Goal: Book appointment/travel/reservation

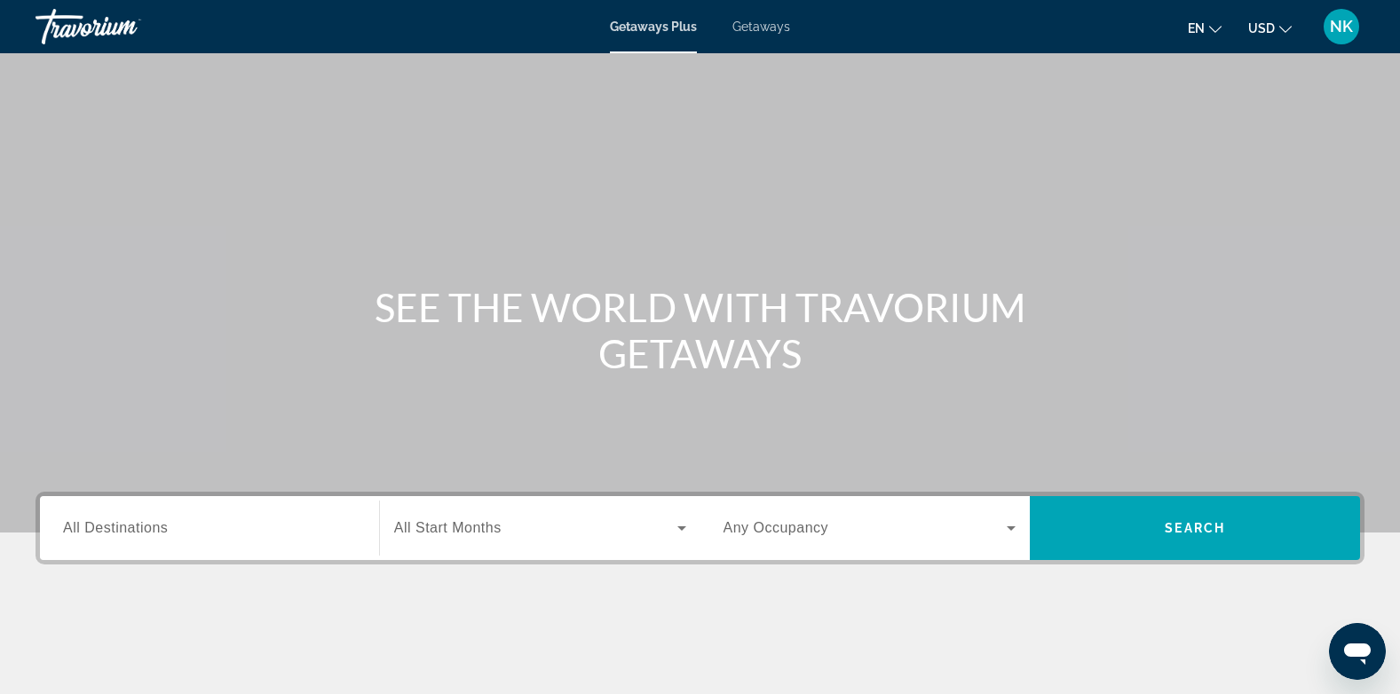
click at [71, 523] on span "All Destinations" at bounding box center [115, 527] width 105 height 15
click at [71, 523] on input "Destination All Destinations" at bounding box center [209, 528] width 293 height 21
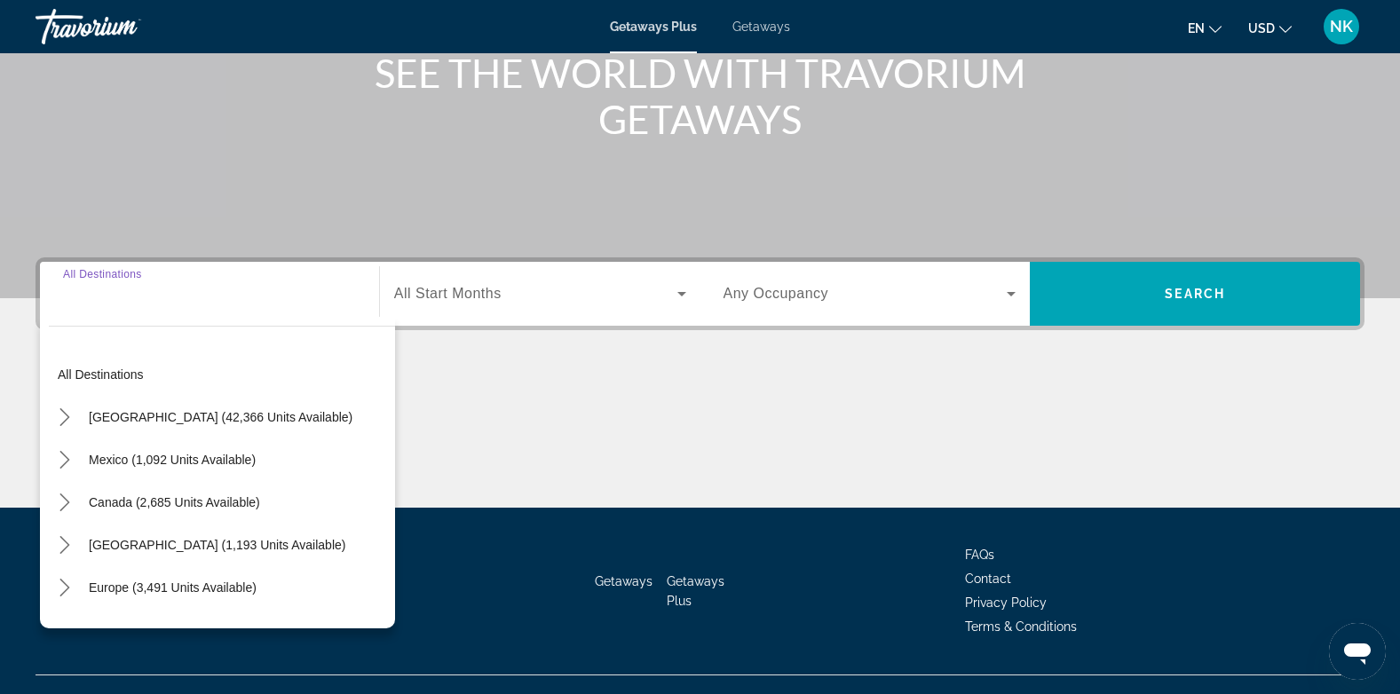
scroll to position [265, 0]
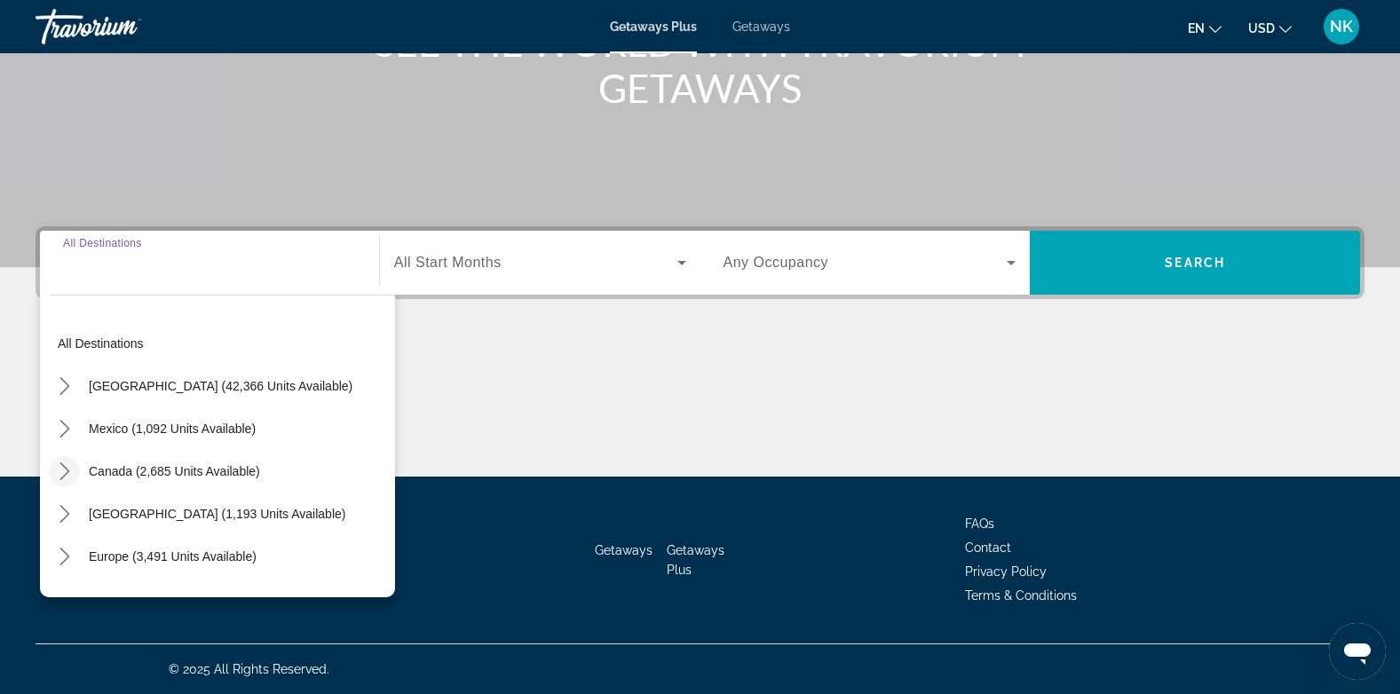
click at [67, 466] on icon "Toggle Canada (2,685 units available) submenu" at bounding box center [65, 472] width 18 height 18
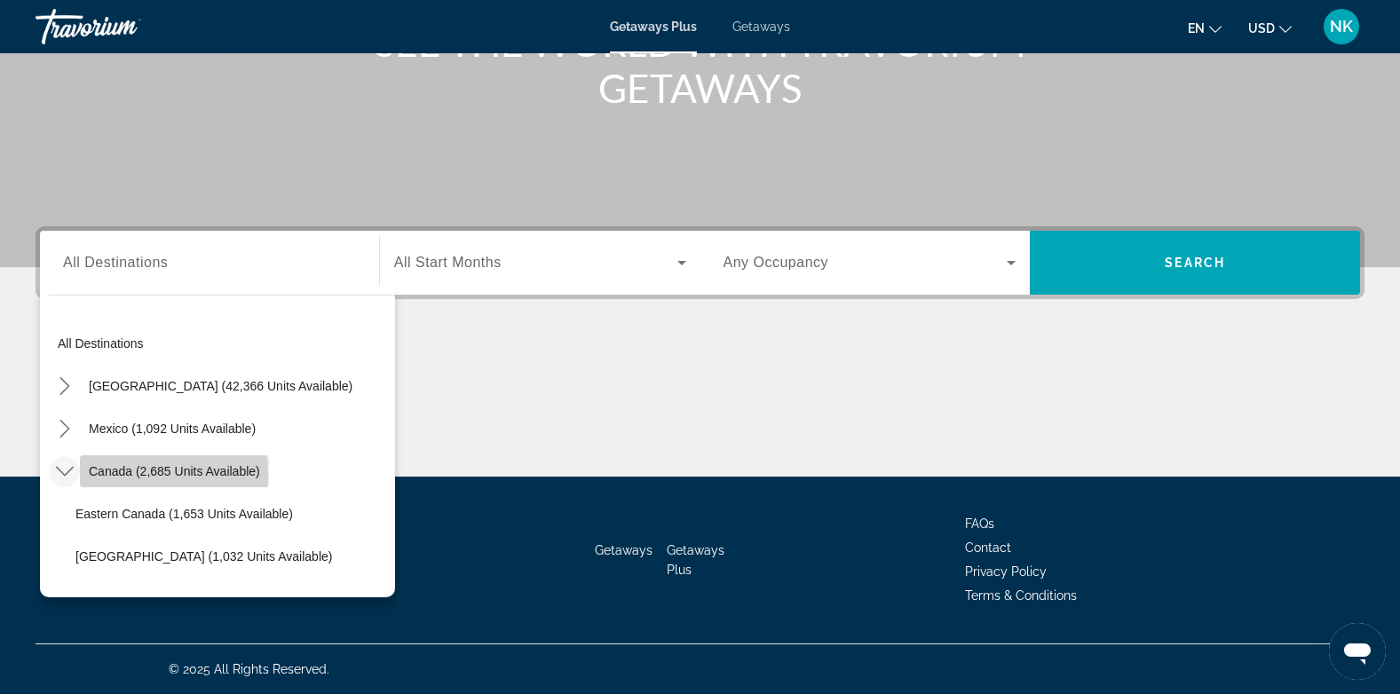
click at [125, 476] on span "Canada (2,685 units available)" at bounding box center [174, 471] width 171 height 14
type input "**********"
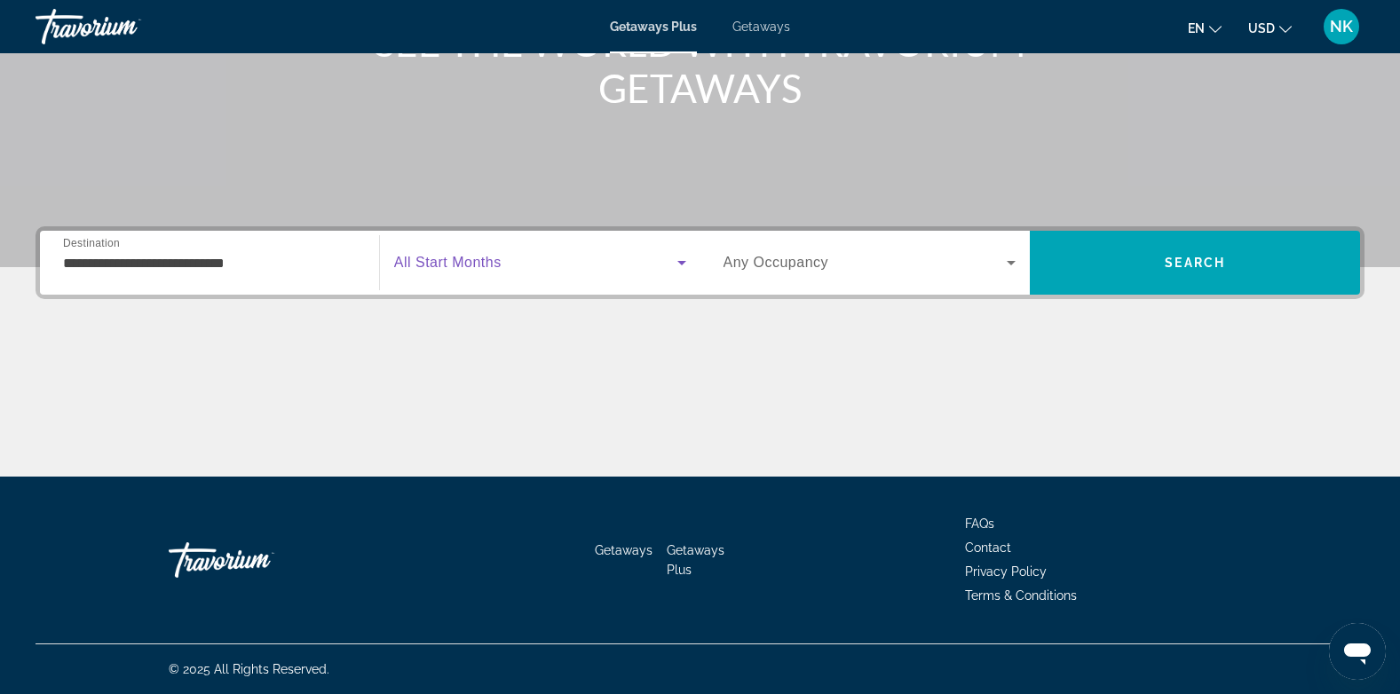
click at [589, 258] on span "Search widget" at bounding box center [535, 262] width 283 height 21
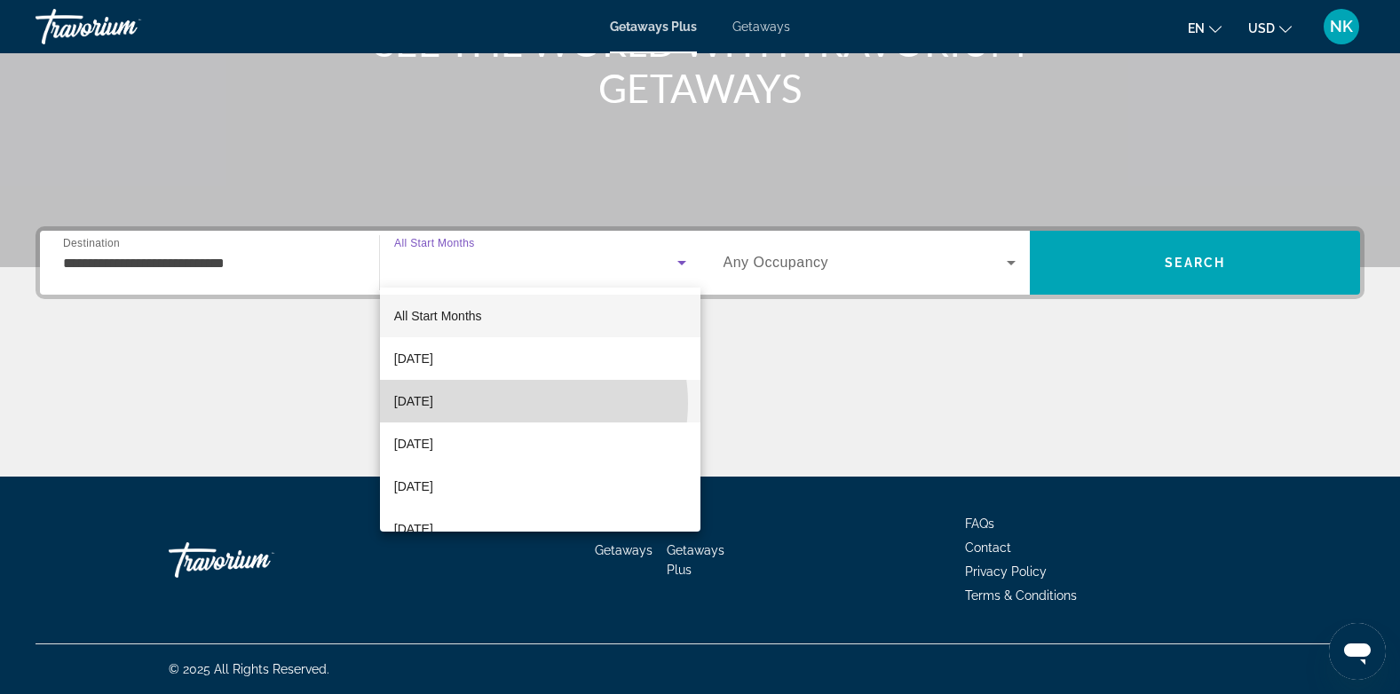
click at [517, 403] on mat-option "[DATE]" at bounding box center [540, 401] width 320 height 43
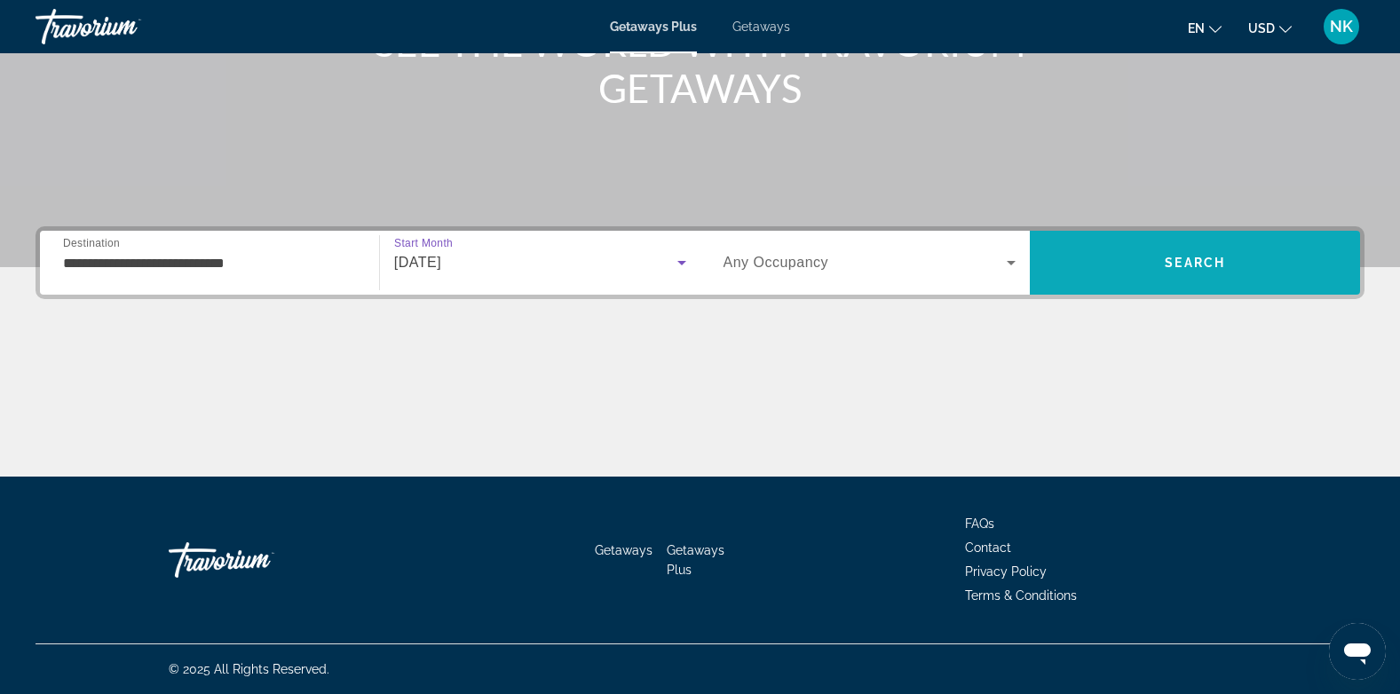
click at [1090, 249] on span "Search" at bounding box center [1195, 262] width 330 height 43
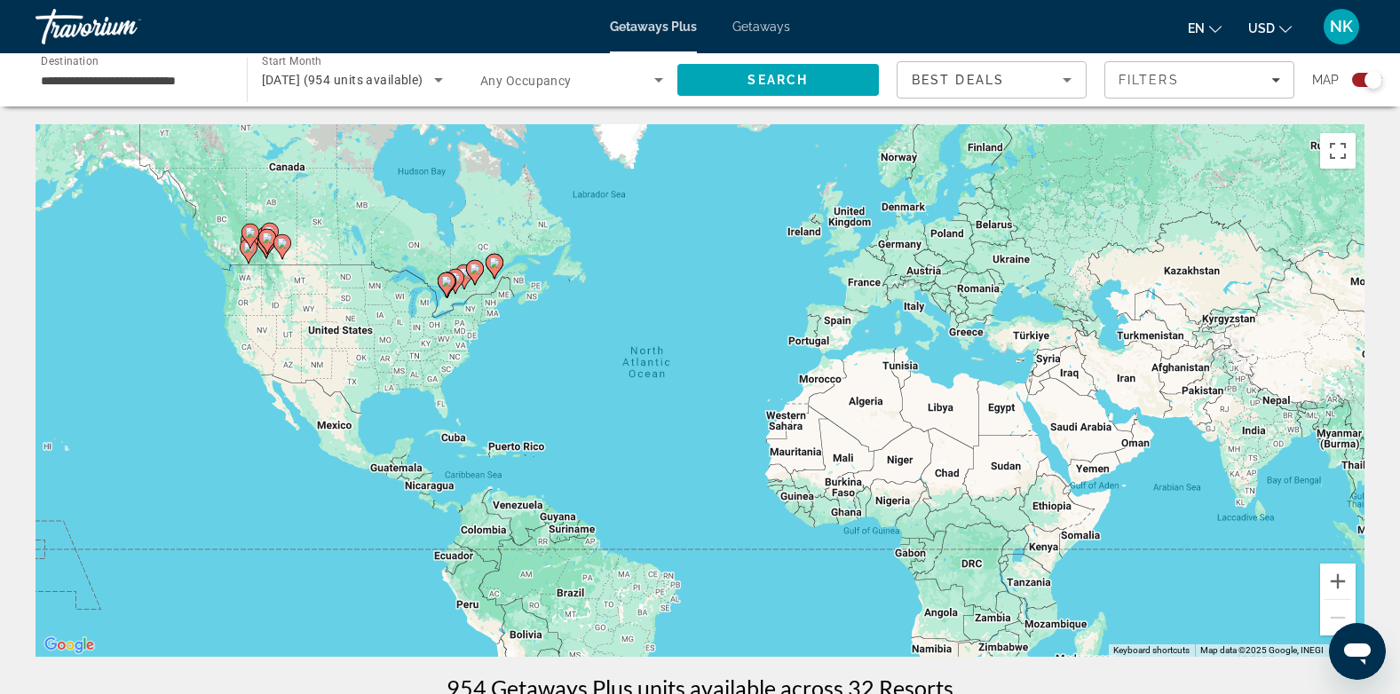
click at [399, 78] on span "[DATE] (954 units available)" at bounding box center [343, 80] width 162 height 14
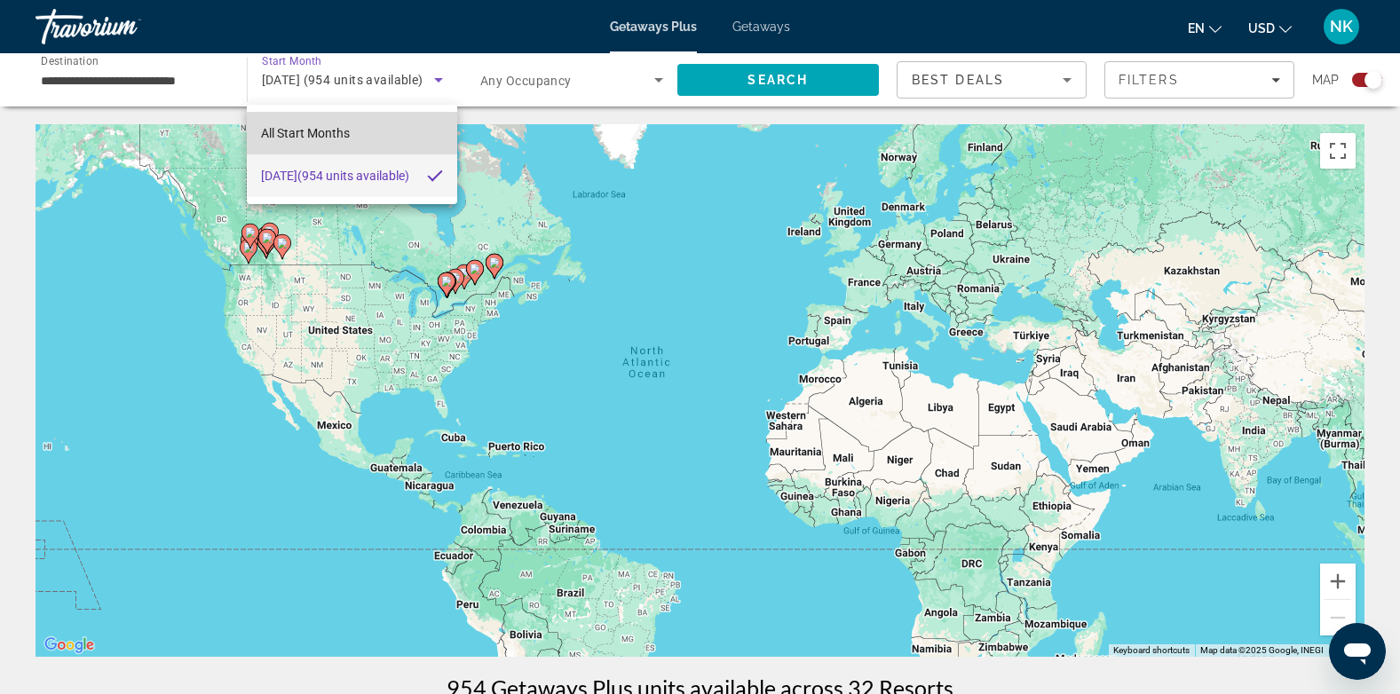
click at [375, 134] on mat-option "All Start Months" at bounding box center [352, 133] width 210 height 43
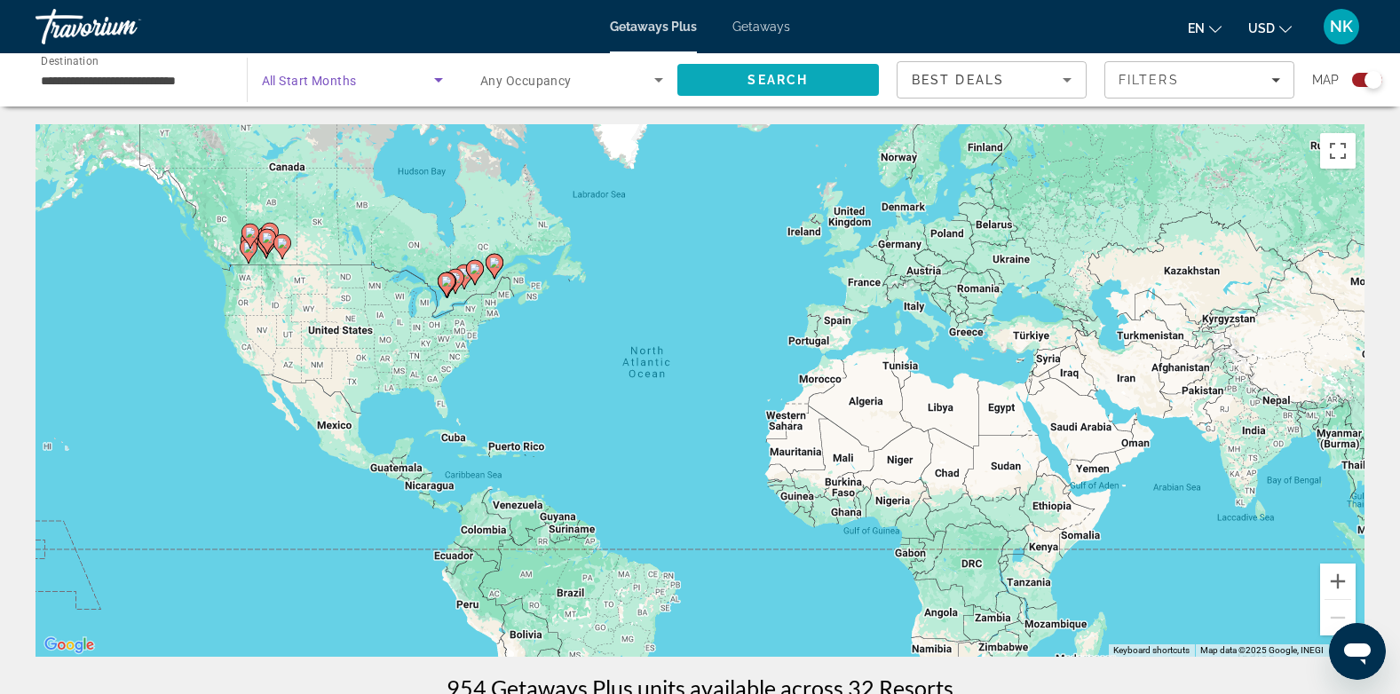
click at [712, 71] on span "Search" at bounding box center [778, 80] width 202 height 43
click at [350, 233] on image "Main content" at bounding box center [347, 236] width 11 height 11
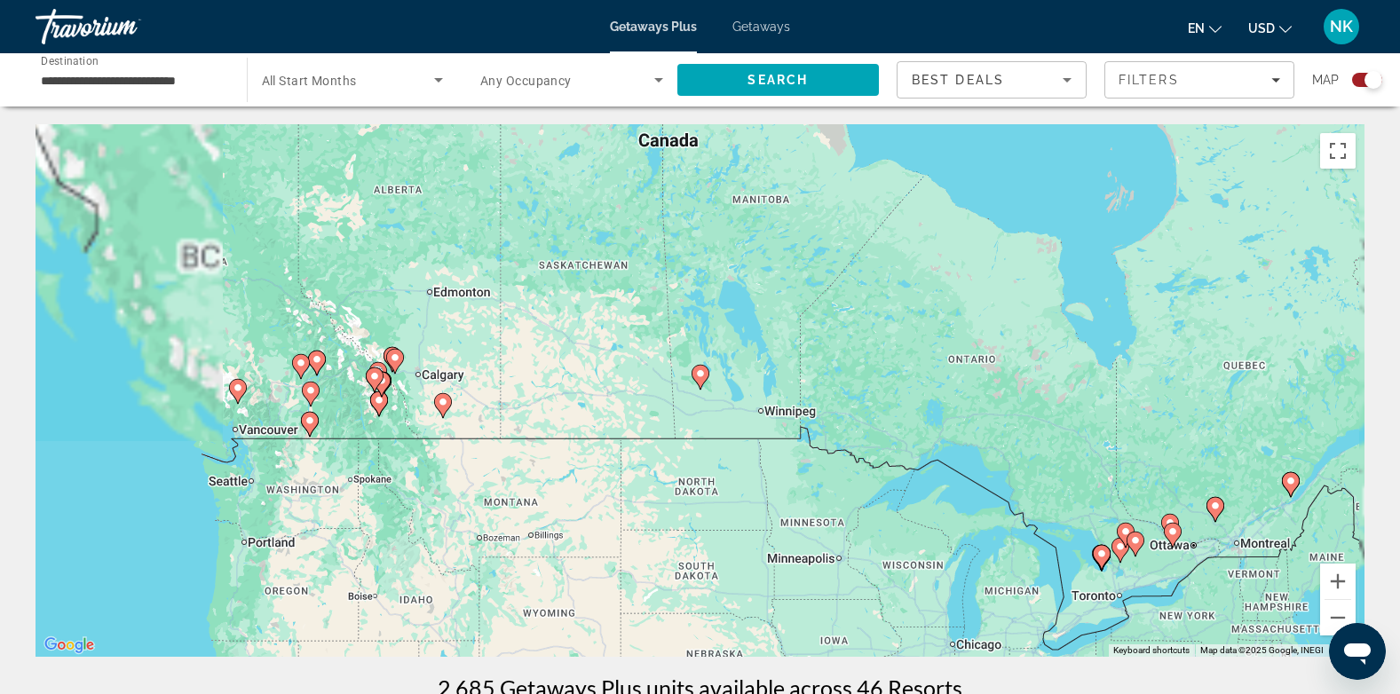
click at [707, 385] on gmp-advanced-marker "Main content" at bounding box center [701, 377] width 18 height 27
type input "**********"
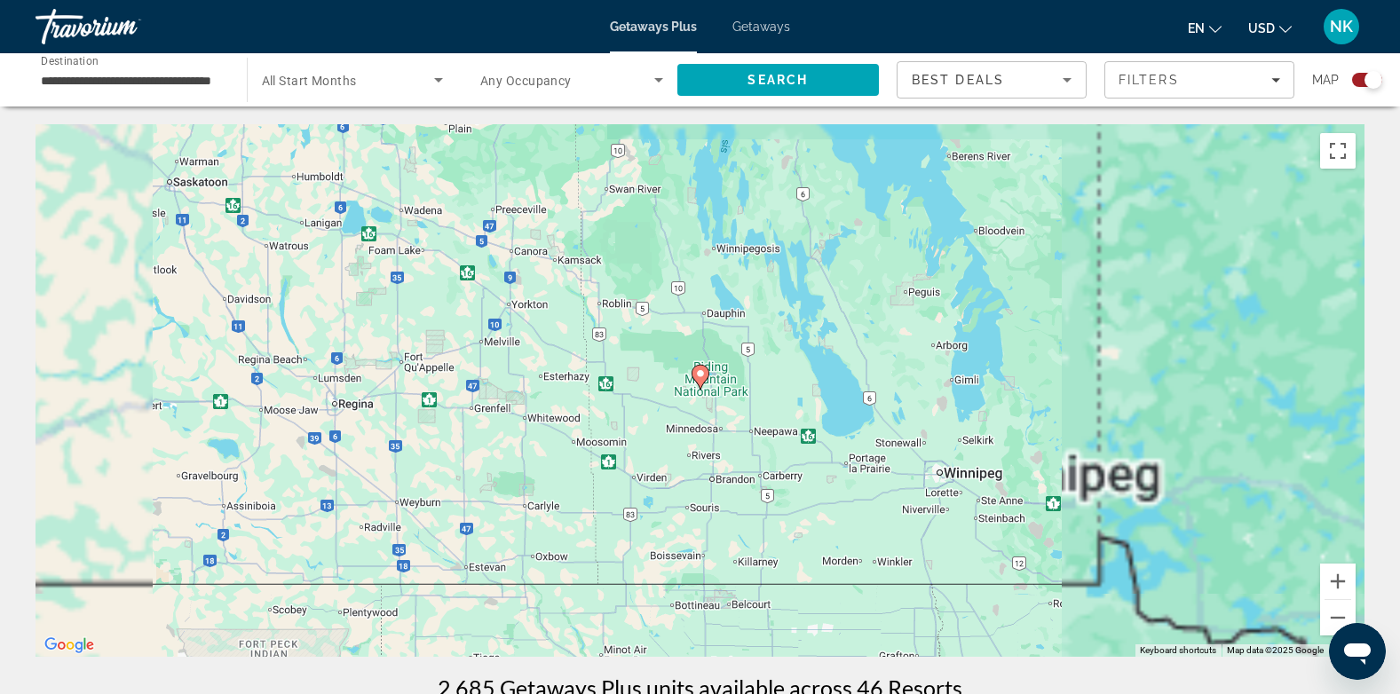
click at [695, 376] on icon "Main content" at bounding box center [700, 377] width 16 height 23
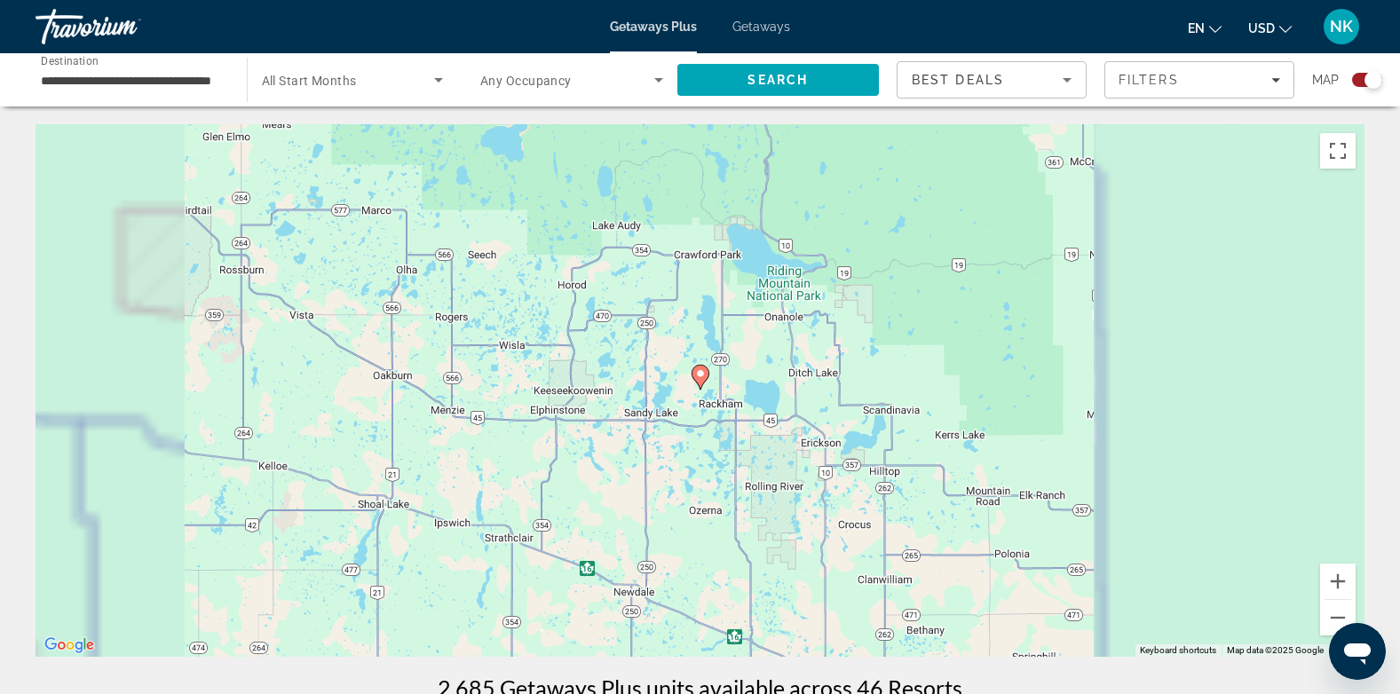
click at [699, 381] on icon "Main content" at bounding box center [700, 377] width 16 height 23
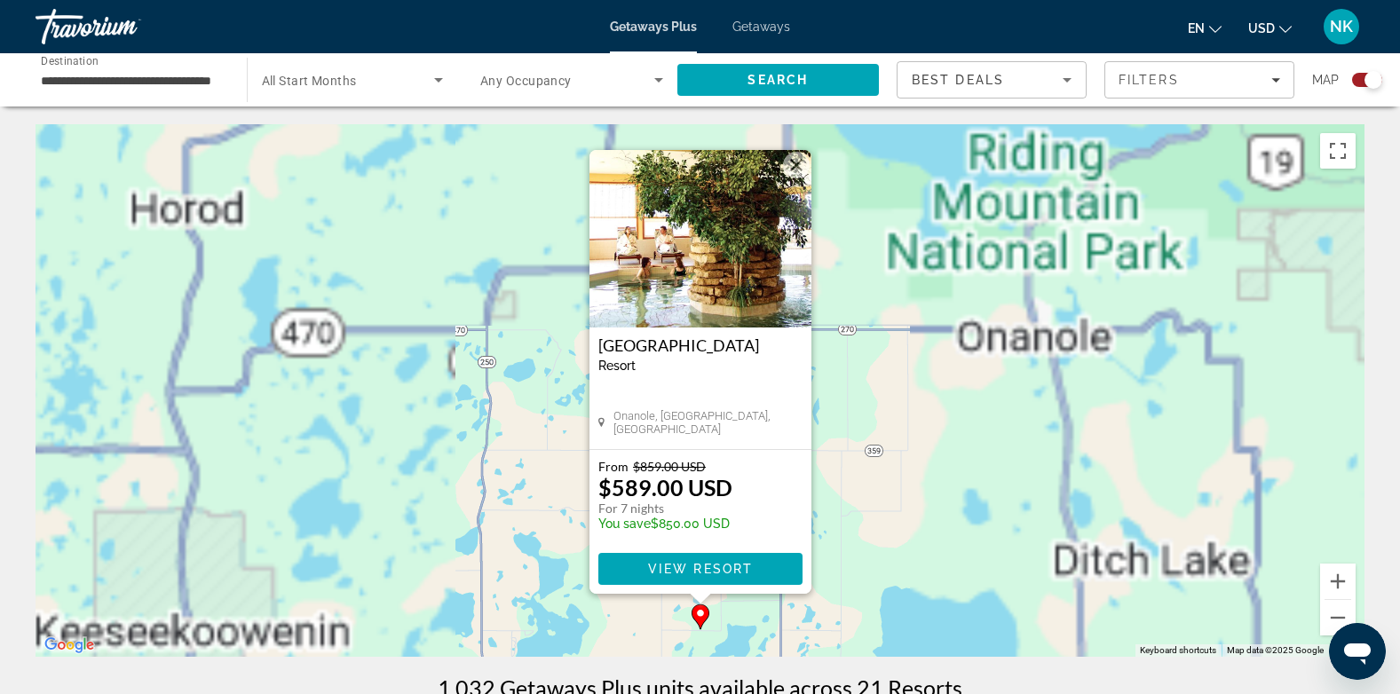
click at [699, 381] on div "[GEOGRAPHIC_DATA] - This is an adults only resort" at bounding box center [700, 361] width 204 height 50
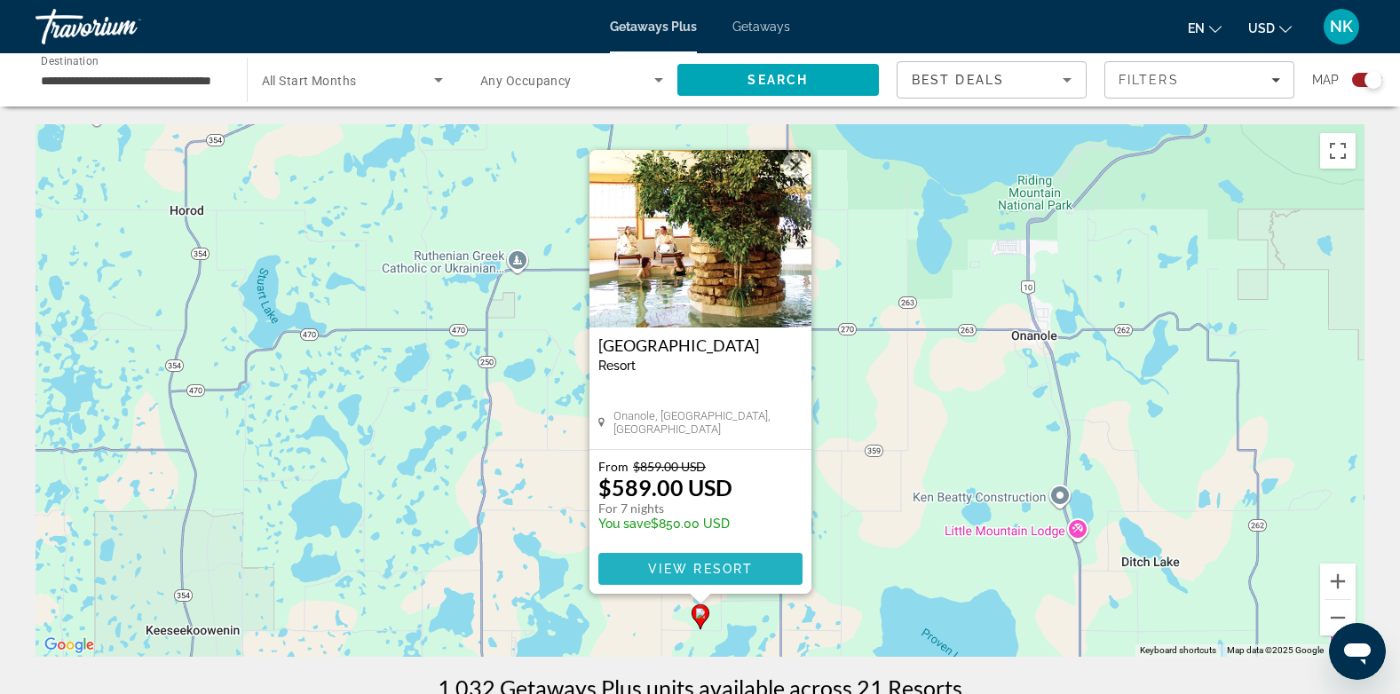
click at [730, 570] on span "View Resort" at bounding box center [699, 569] width 105 height 14
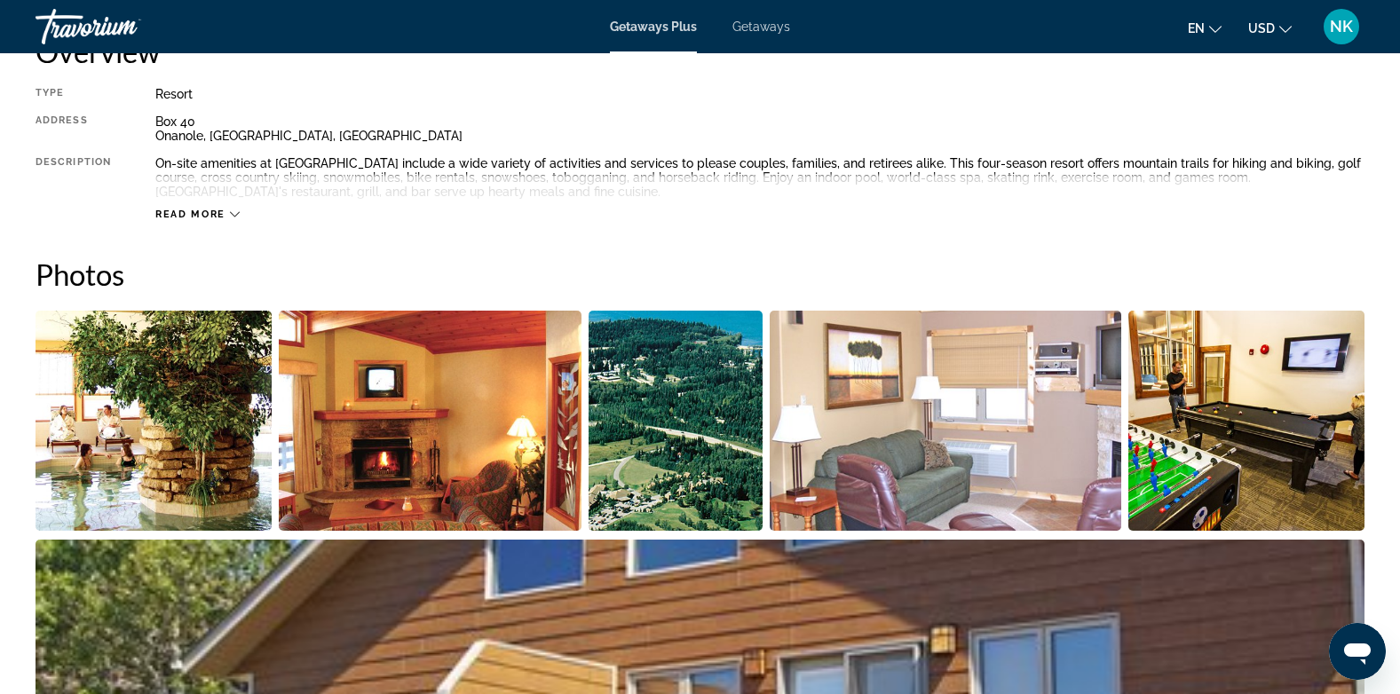
scroll to position [34, 0]
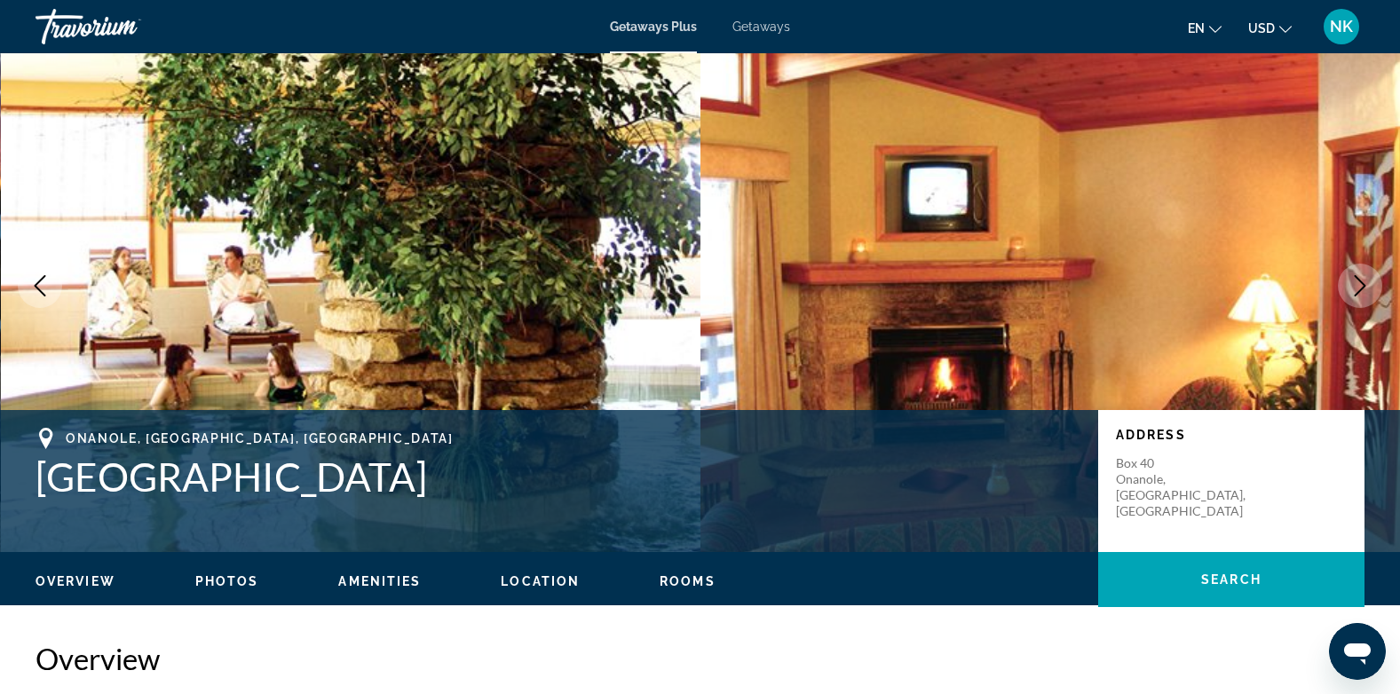
click at [1284, 27] on icon "Change currency" at bounding box center [1285, 29] width 12 height 12
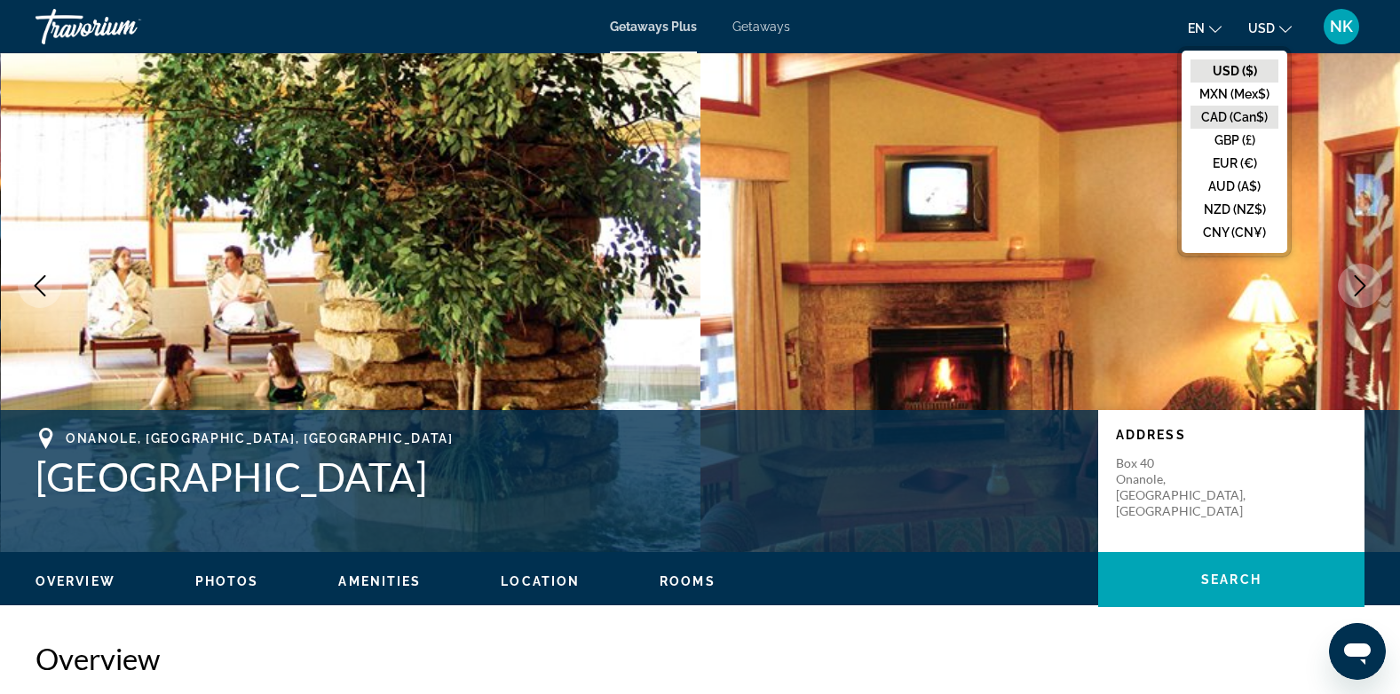
click at [1248, 118] on button "CAD (Can$)" at bounding box center [1235, 117] width 88 height 23
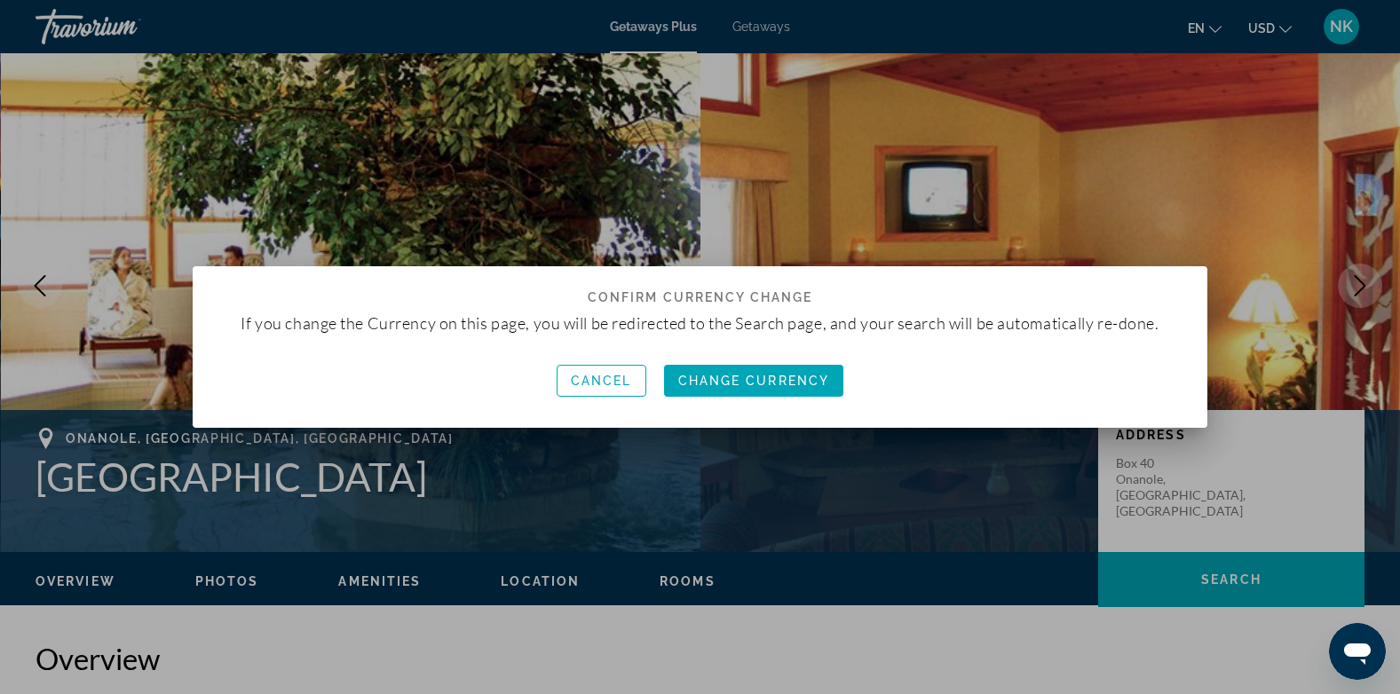
scroll to position [0, 0]
click at [772, 378] on span "Change Currency" at bounding box center [754, 381] width 152 height 14
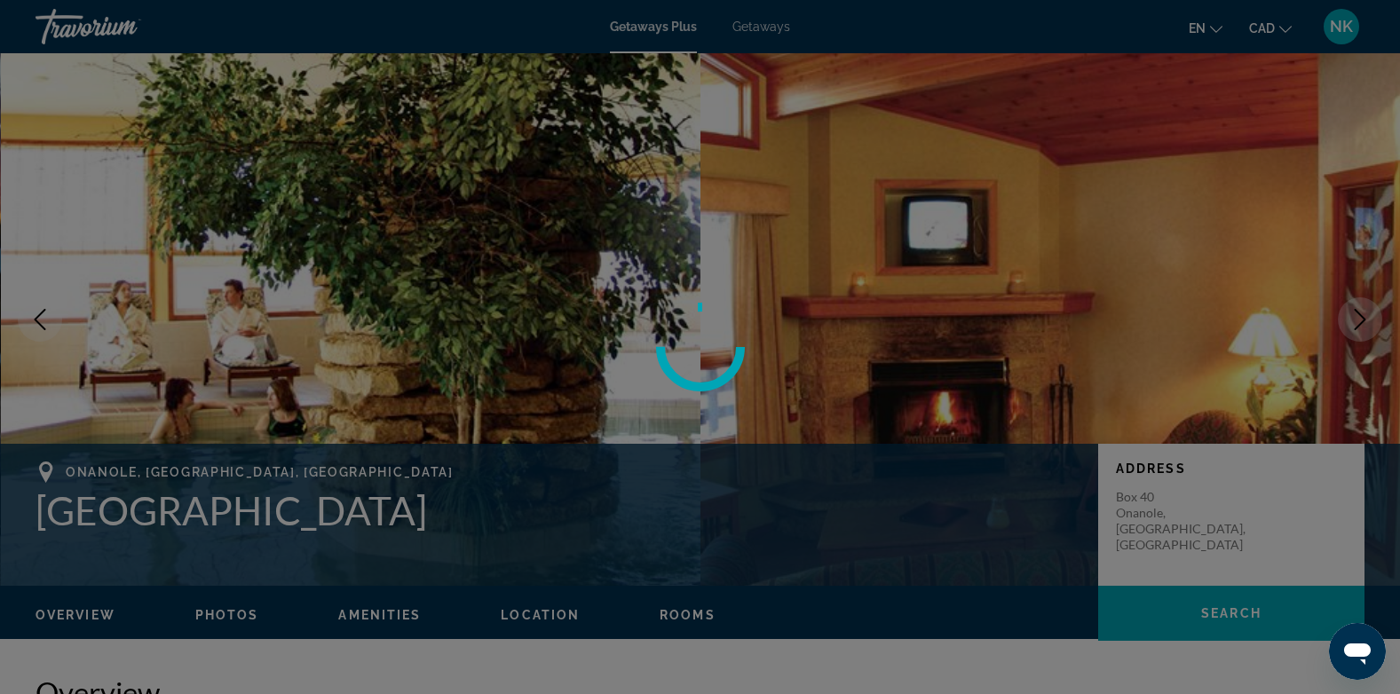
scroll to position [34, 0]
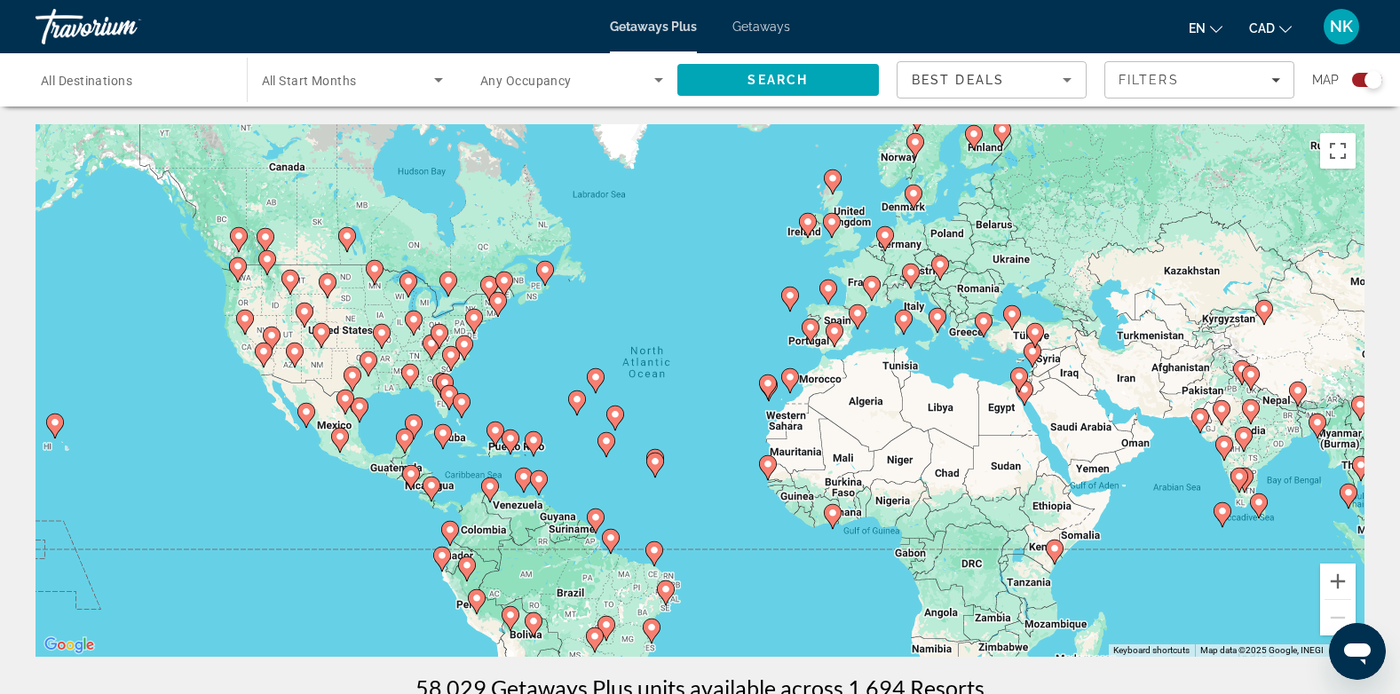
click at [348, 243] on icon "Main content" at bounding box center [346, 239] width 16 height 23
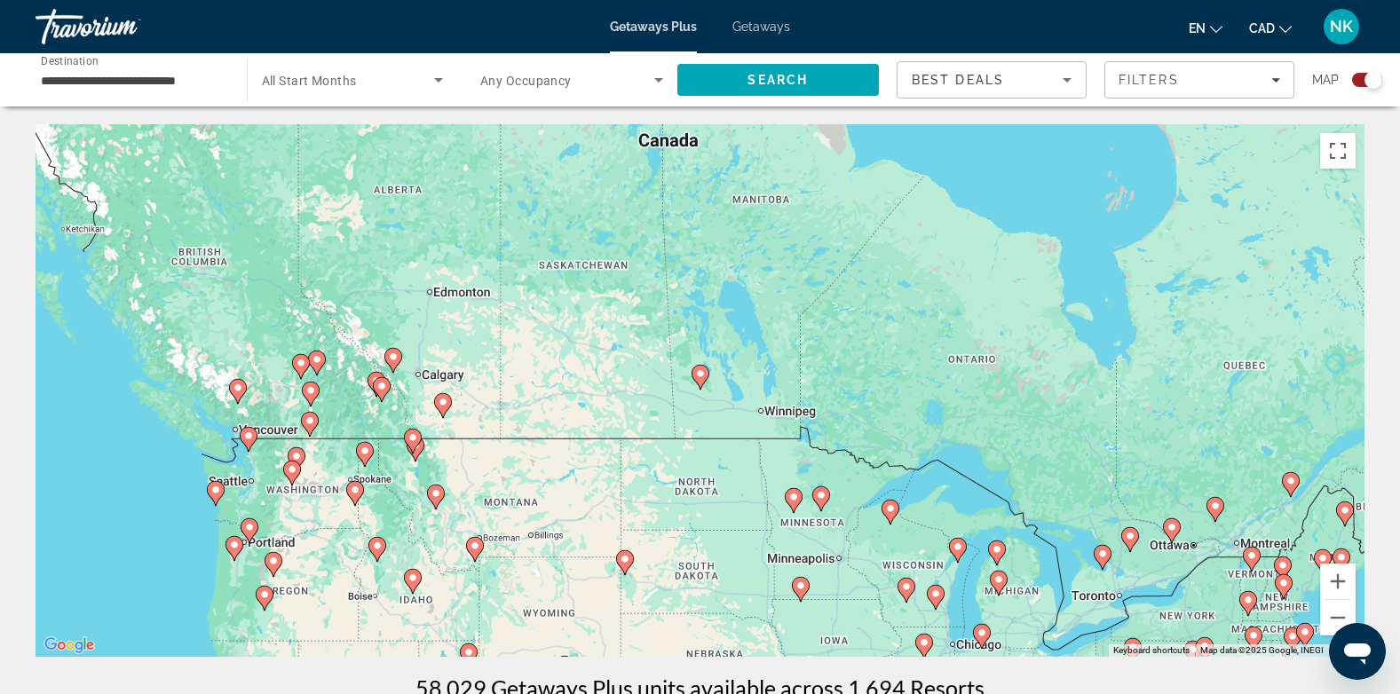
click at [699, 377] on image "Main content" at bounding box center [700, 373] width 11 height 11
type input "**********"
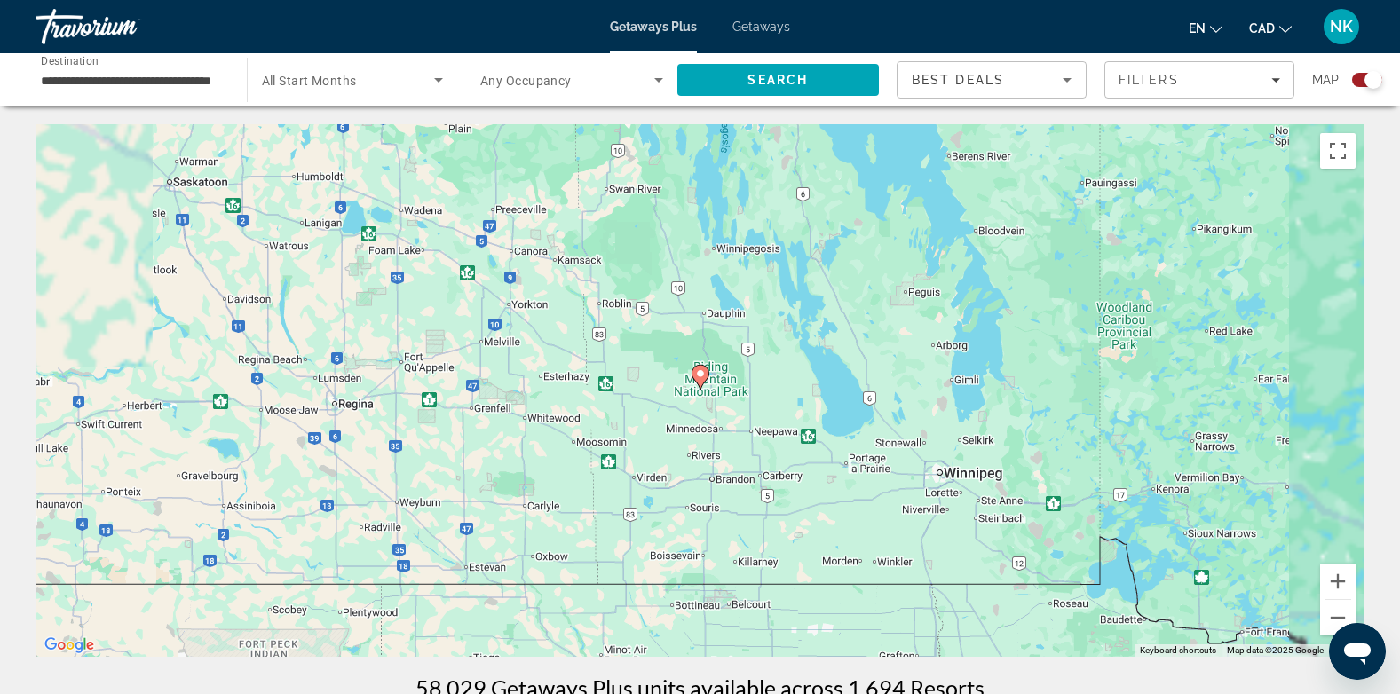
click at [699, 377] on image "Main content" at bounding box center [700, 373] width 11 height 11
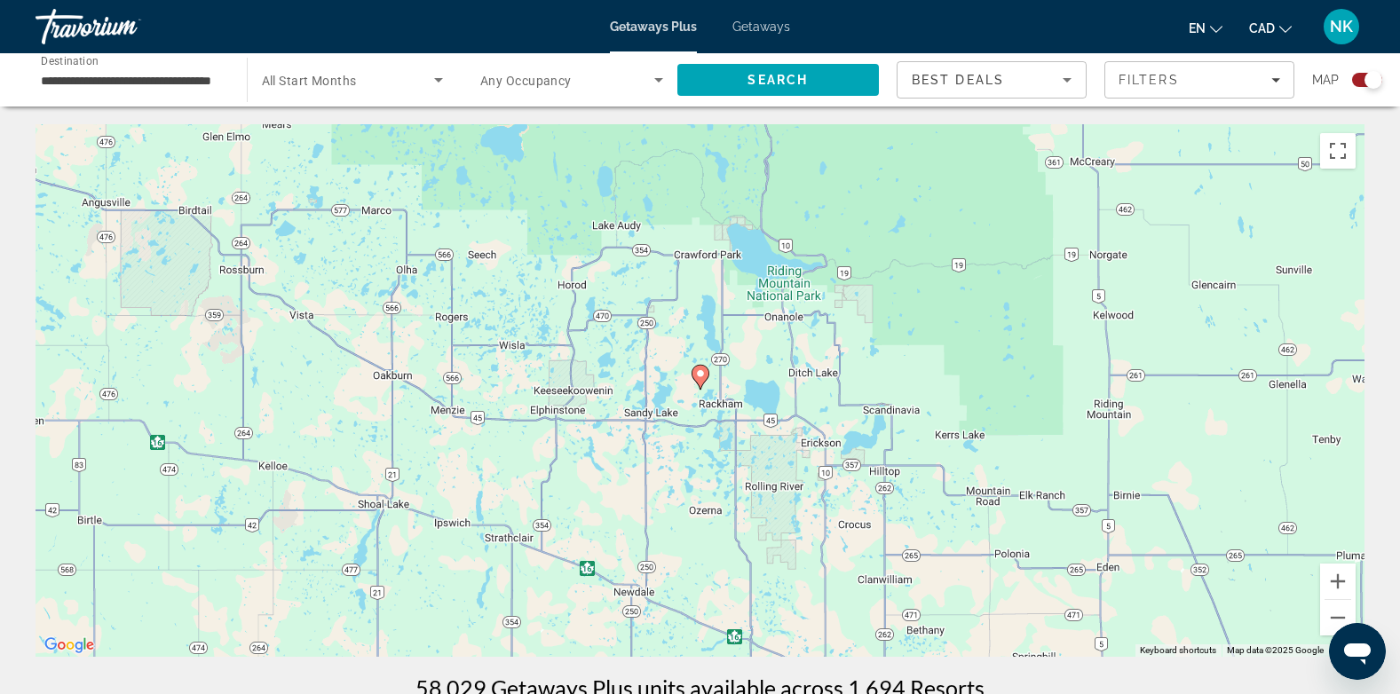
click at [699, 377] on image "Main content" at bounding box center [700, 373] width 11 height 11
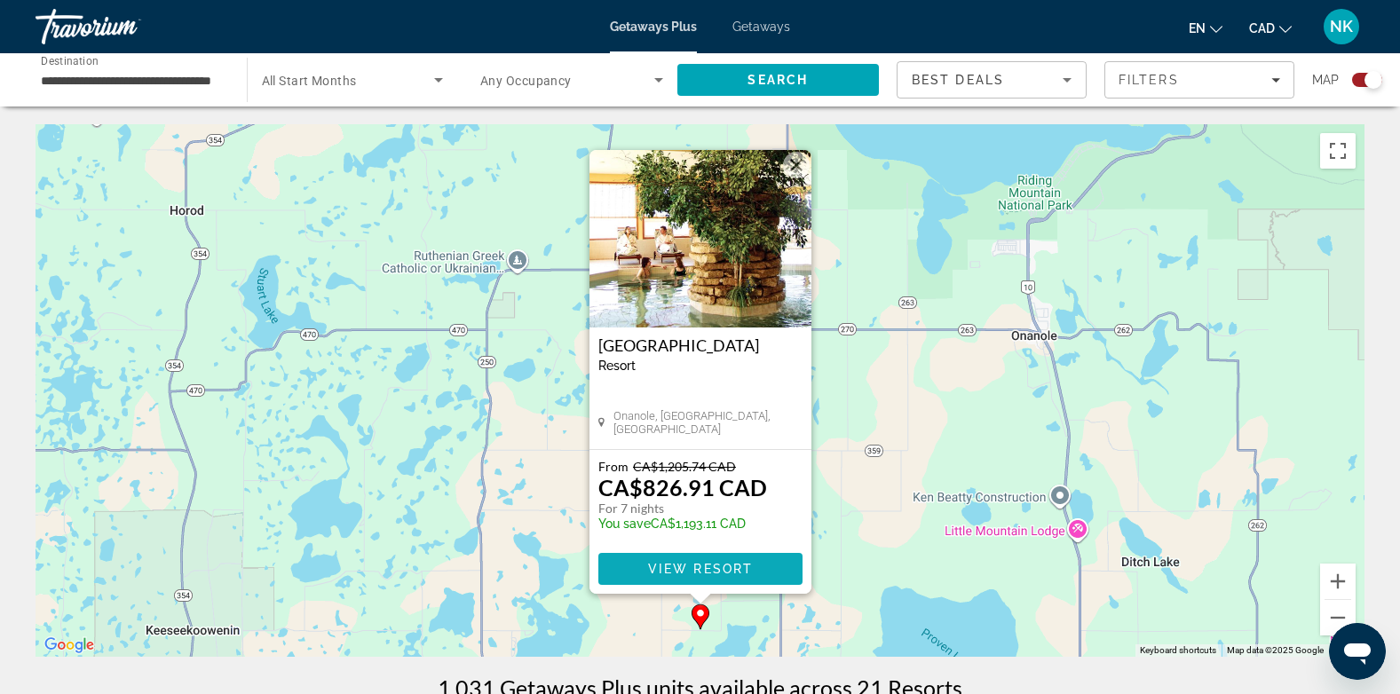
click at [677, 567] on span "View Resort" at bounding box center [699, 569] width 105 height 14
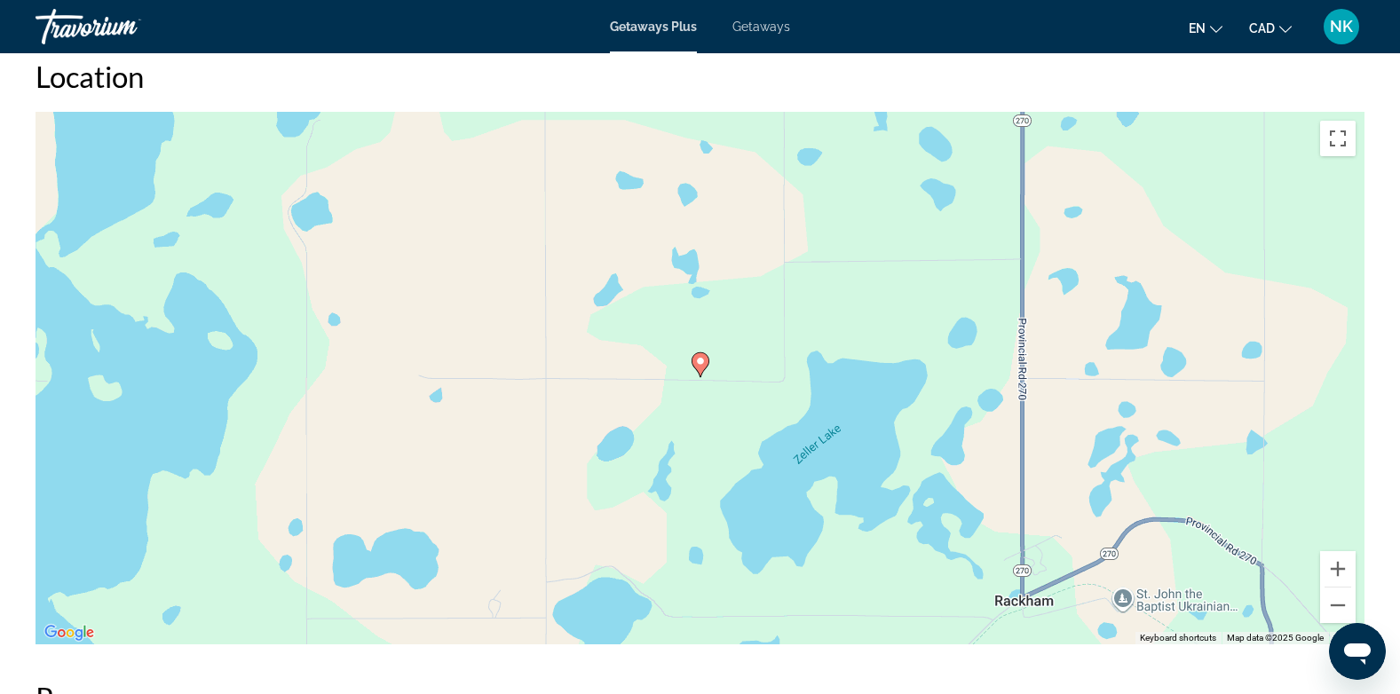
scroll to position [2373, 0]
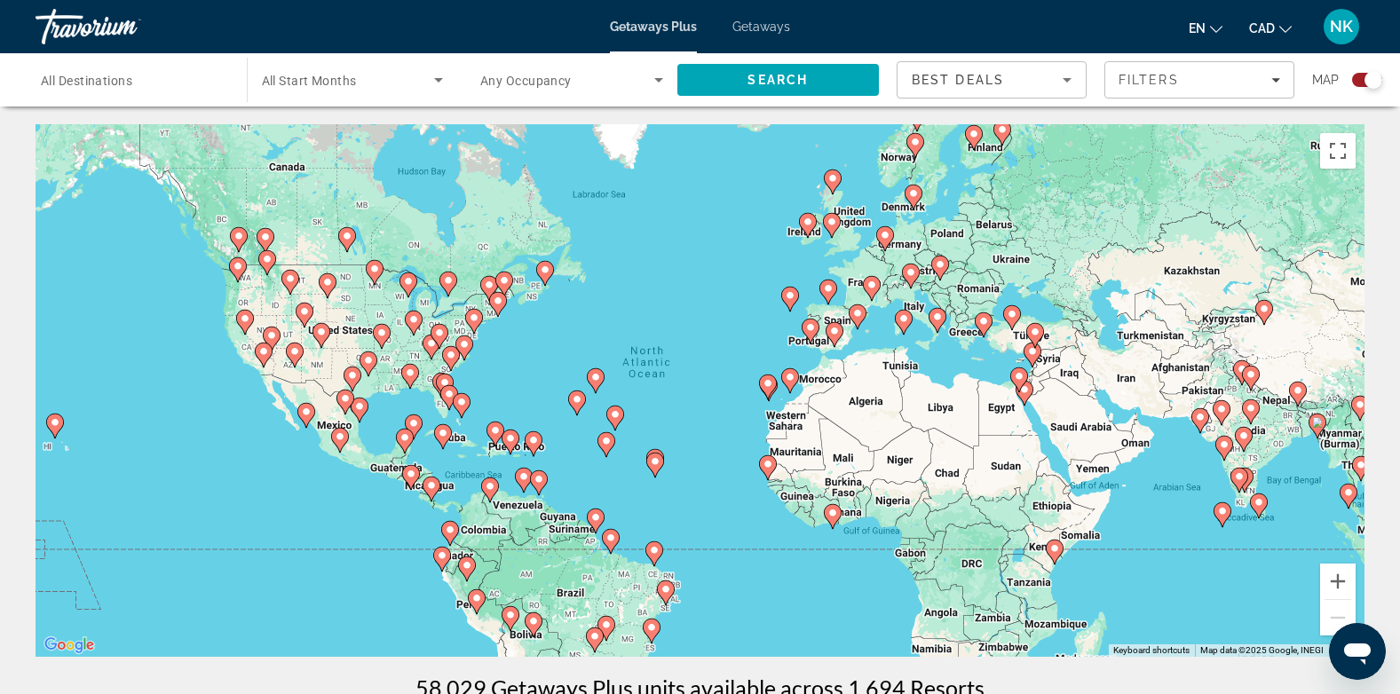
click at [353, 289] on div "To activate drag with keyboard, press Alt + Enter. Once in keyboard drag state,…" at bounding box center [700, 390] width 1329 height 533
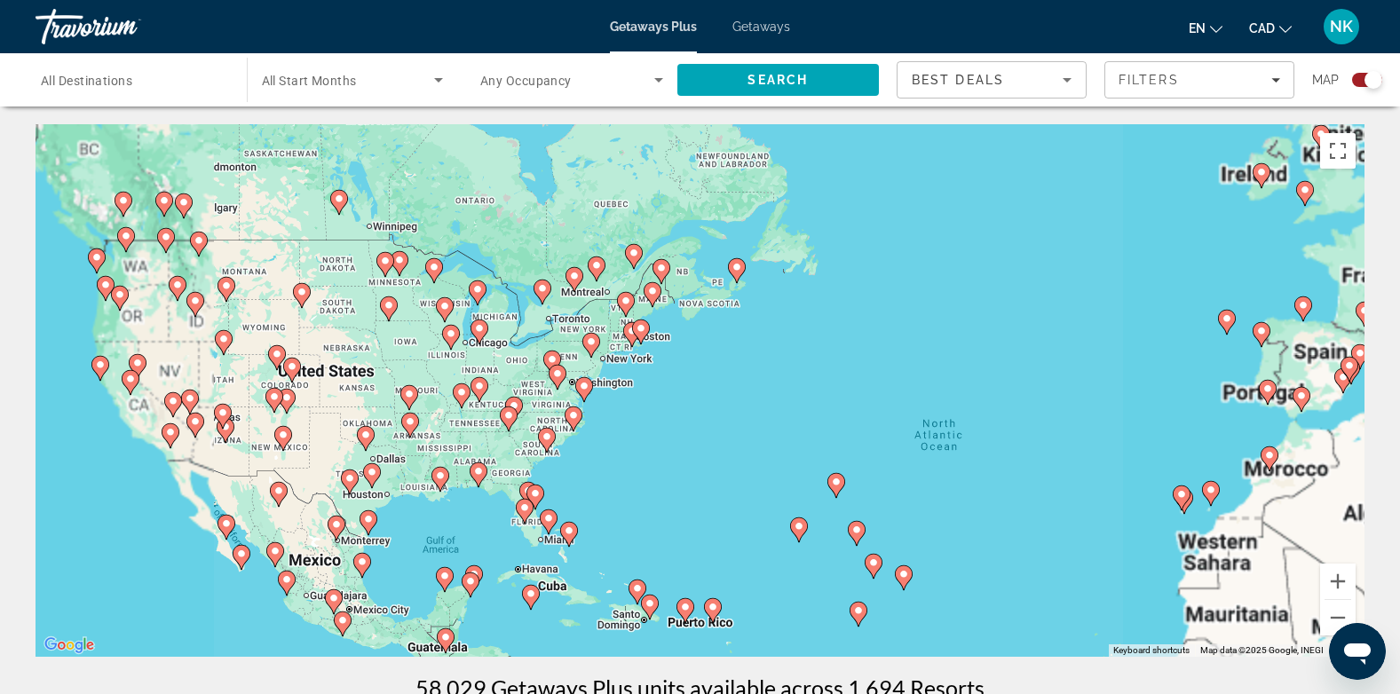
click at [353, 289] on div "To activate drag with keyboard, press Alt + Enter. Once in keyboard drag state,…" at bounding box center [700, 390] width 1329 height 533
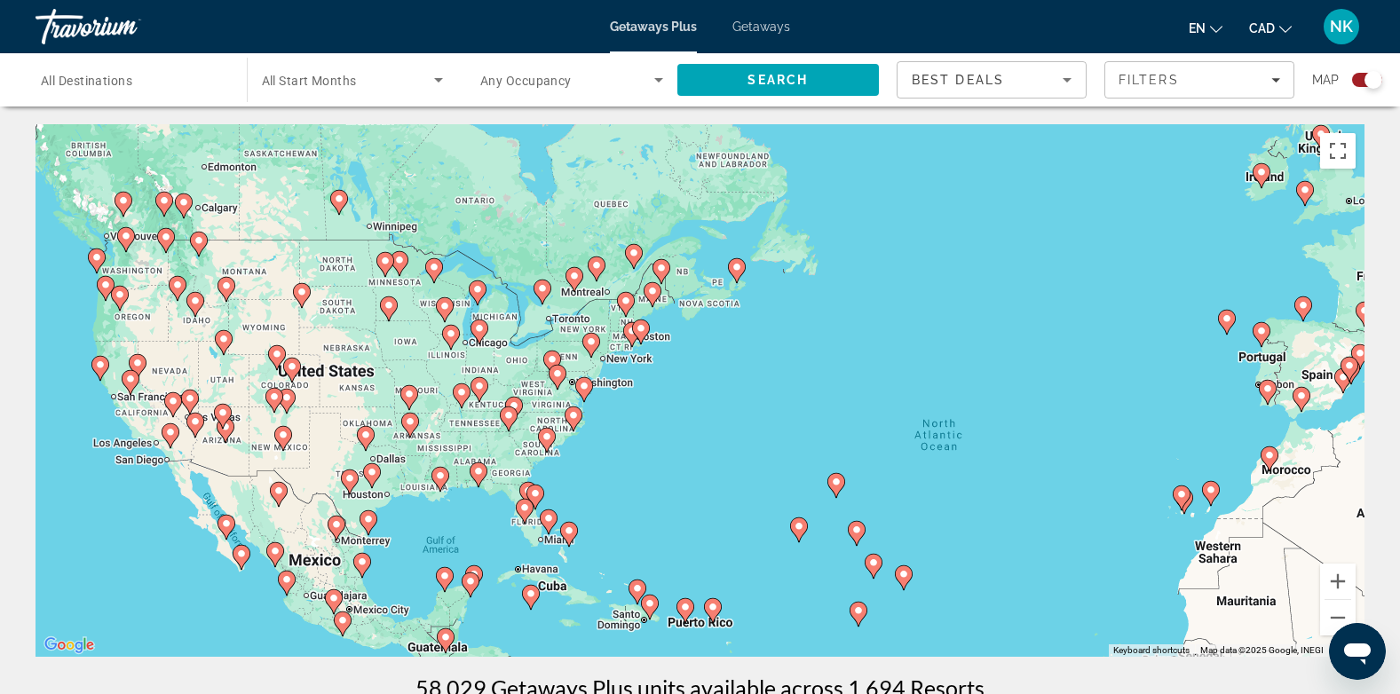
click at [353, 289] on div "To activate drag with keyboard, press Alt + Enter. Once in keyboard drag state,…" at bounding box center [700, 390] width 1329 height 533
click at [351, 275] on div "To activate drag with keyboard, press Alt + Enter. Once in keyboard drag state,…" at bounding box center [700, 390] width 1329 height 533
click at [383, 265] on image "Main content" at bounding box center [385, 261] width 11 height 11
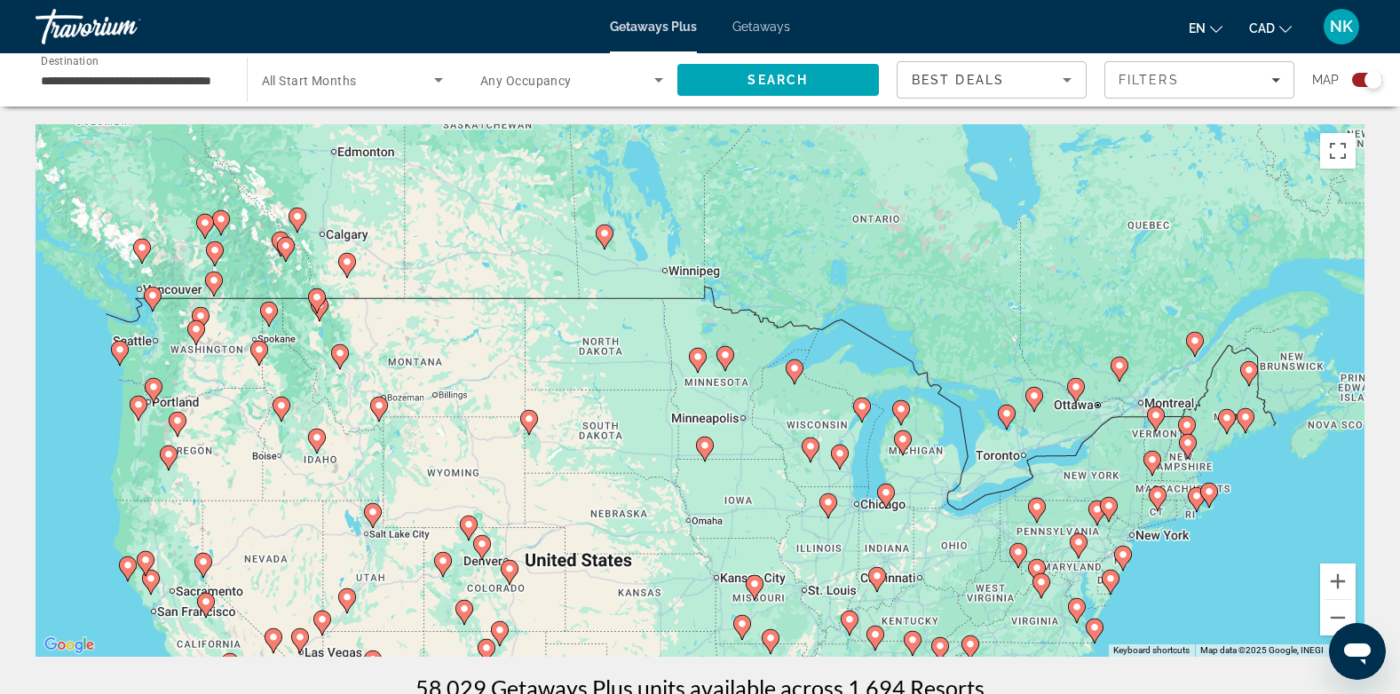
click at [698, 361] on image "Main content" at bounding box center [697, 357] width 11 height 11
type input "**********"
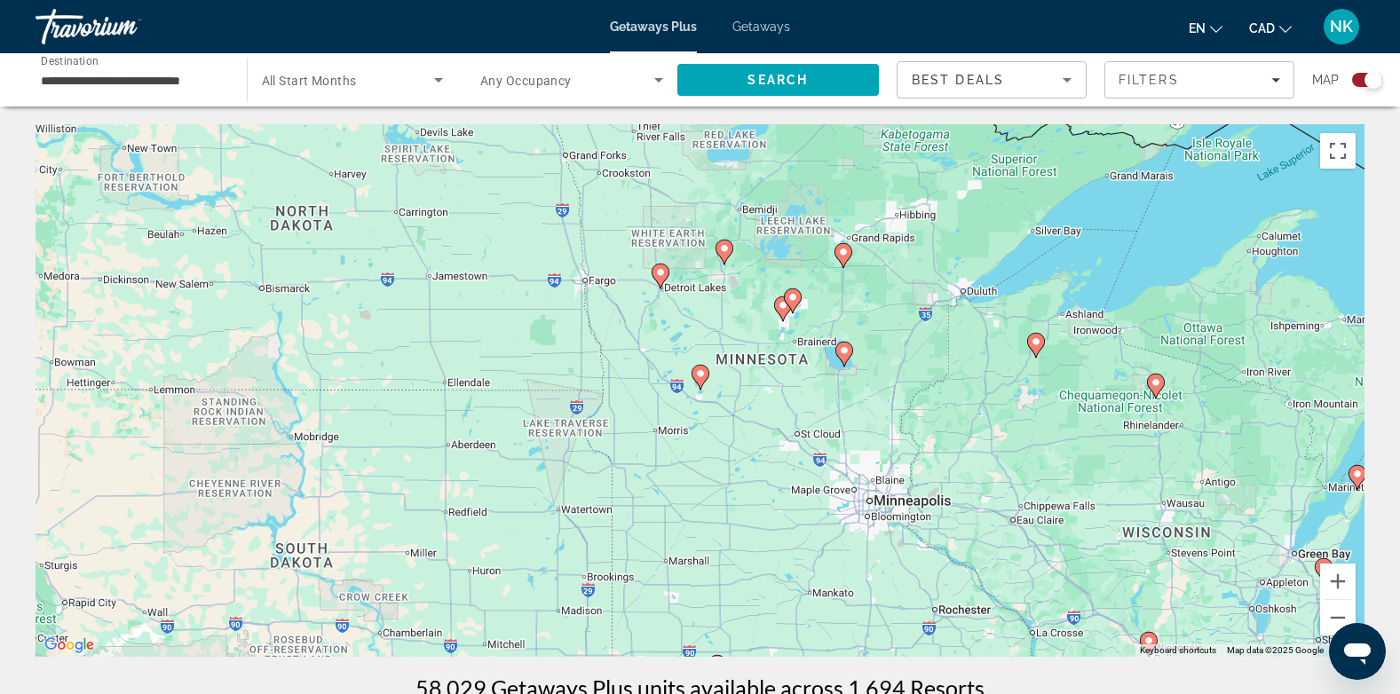
click at [663, 275] on image "Main content" at bounding box center [660, 272] width 11 height 11
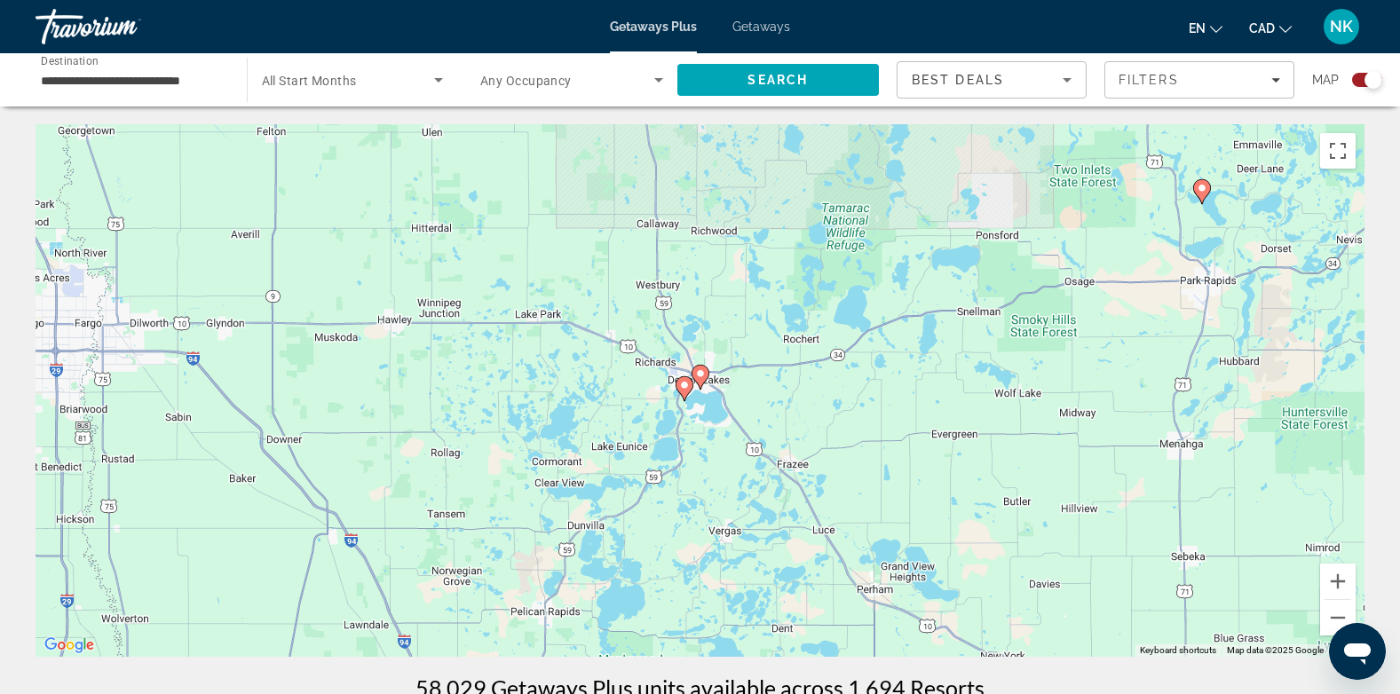
click at [690, 384] on icon "Main content" at bounding box center [684, 388] width 16 height 23
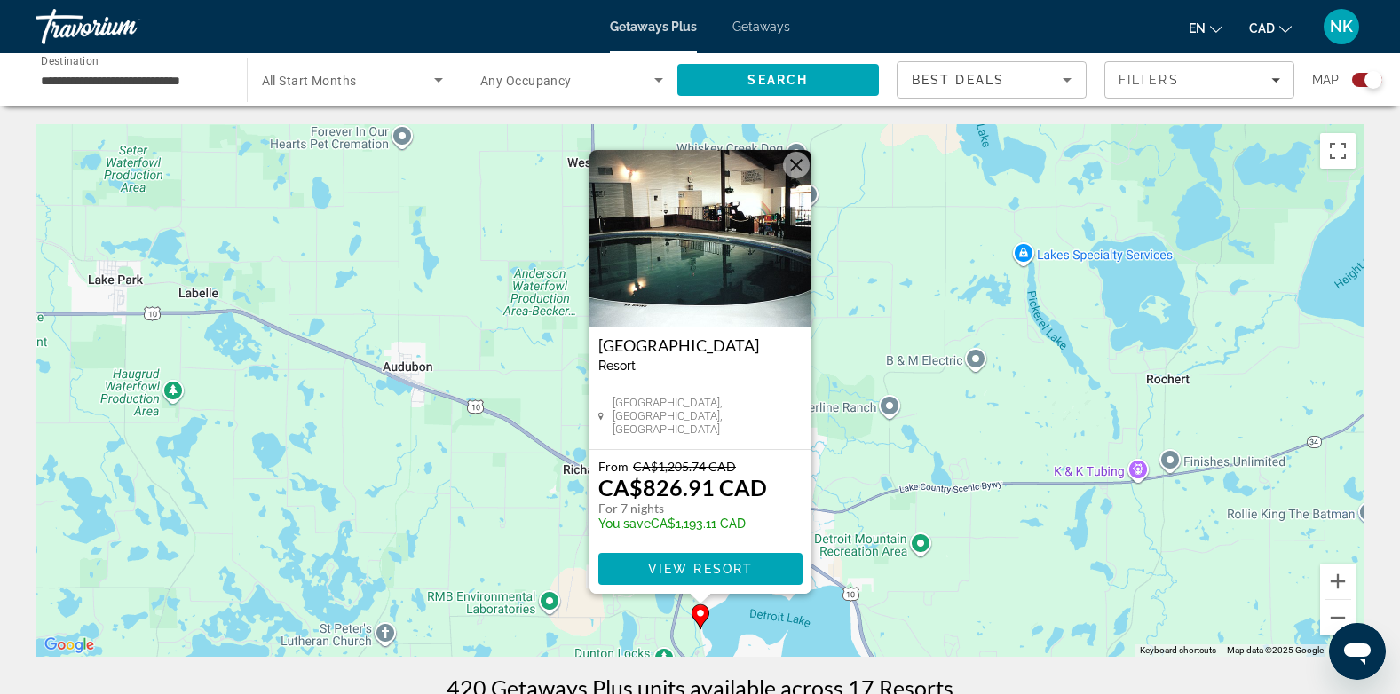
click at [898, 535] on div "To activate drag with keyboard, press Alt + Enter. Once in keyboard drag state,…" at bounding box center [700, 390] width 1329 height 533
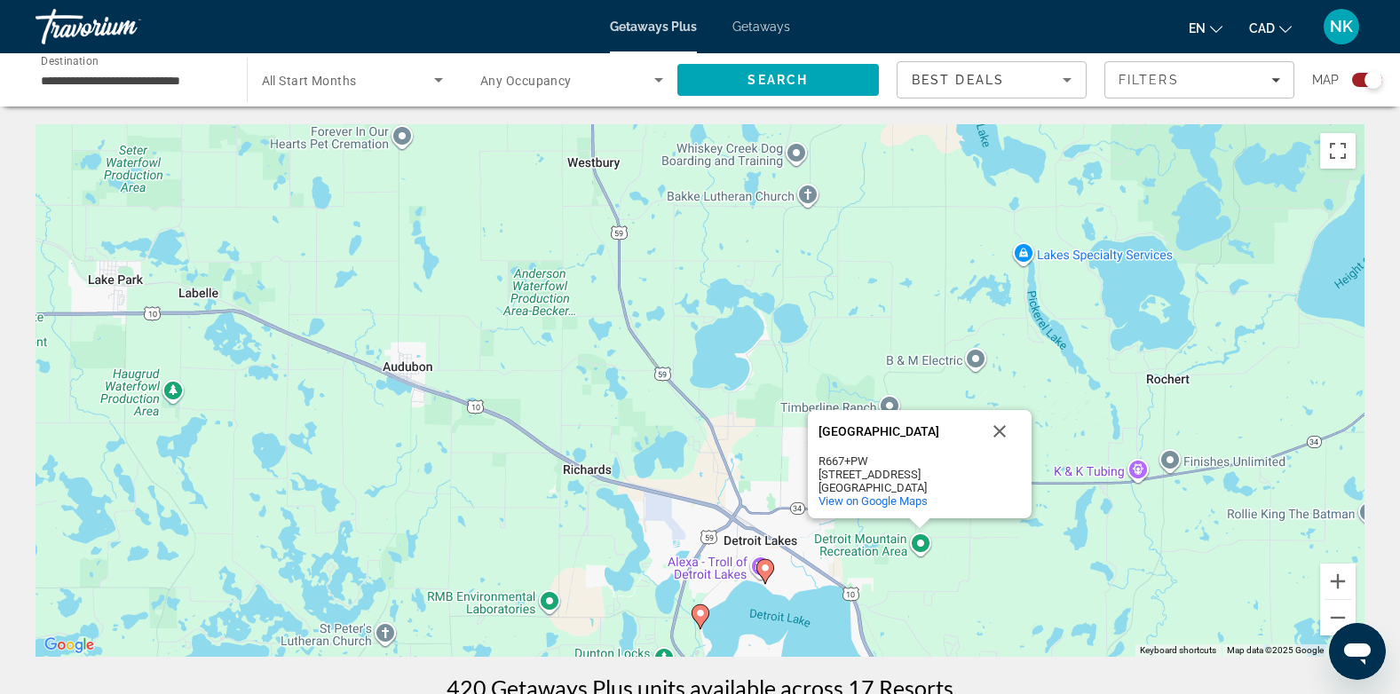
click at [838, 516] on div "[GEOGRAPHIC_DATA] [GEOGRAPHIC_DATA] R667+PW [STREET_ADDRESS] View on Google Maps" at bounding box center [920, 464] width 224 height 108
click at [768, 562] on icon "Main content" at bounding box center [764, 571] width 16 height 23
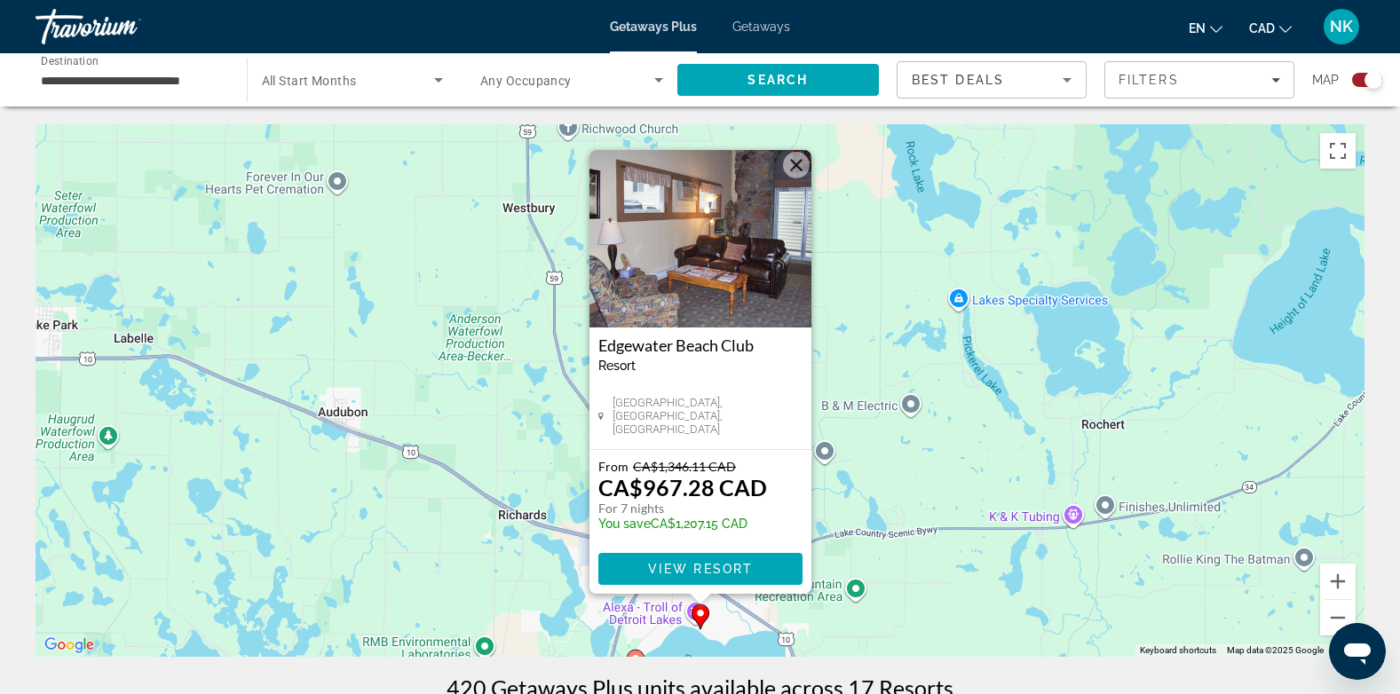
click at [798, 160] on button "Close" at bounding box center [796, 165] width 27 height 27
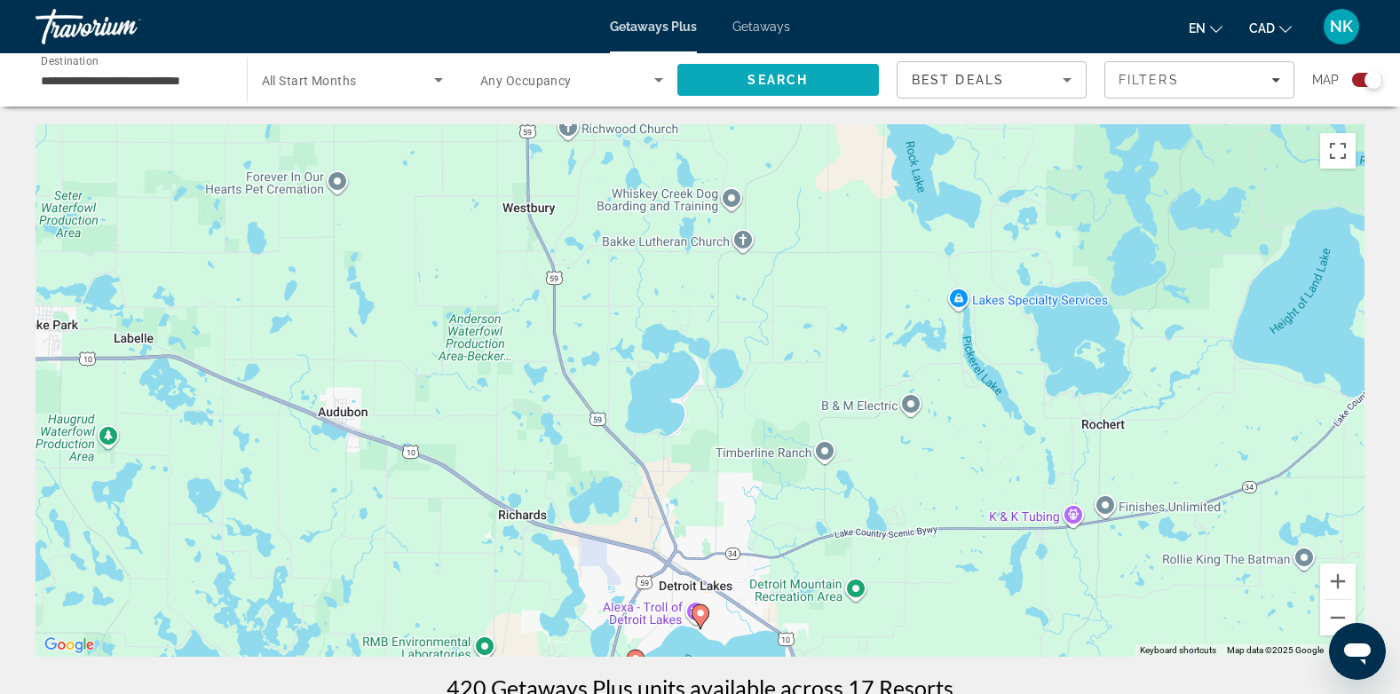
click at [755, 73] on span "Search" at bounding box center [778, 80] width 60 height 14
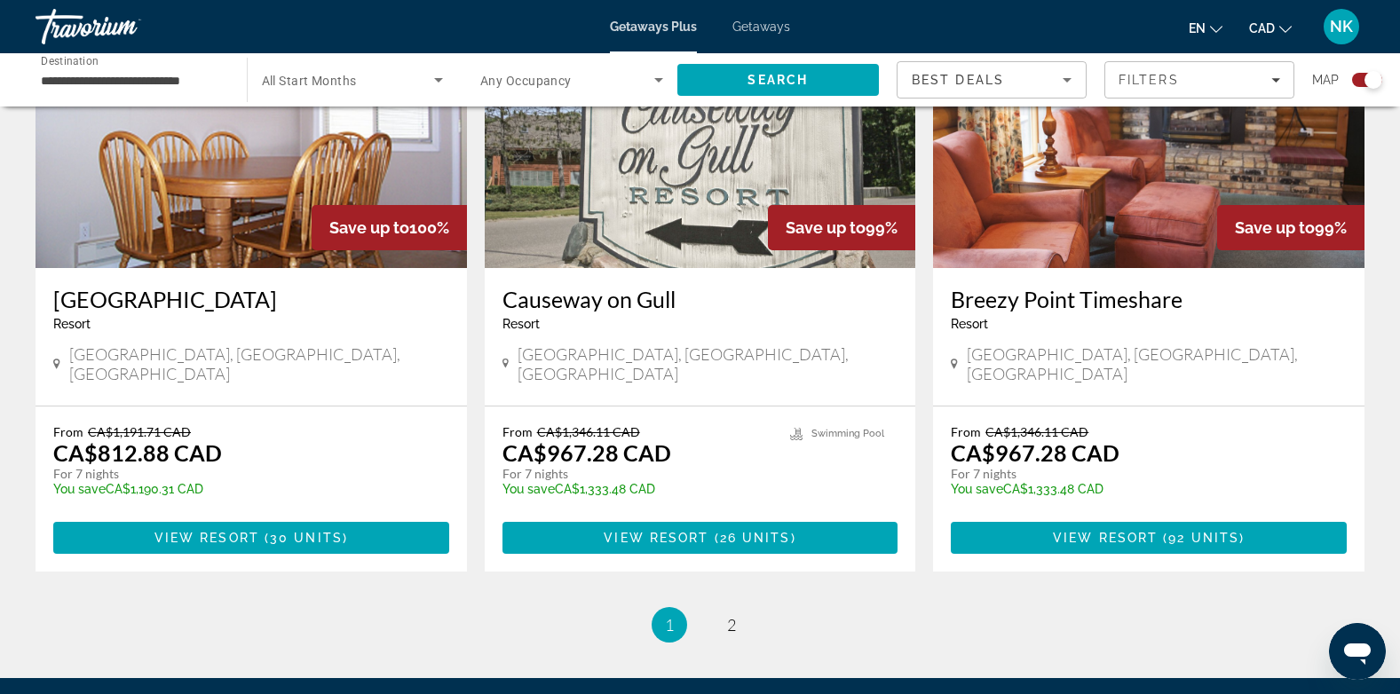
scroll to position [2680, 0]
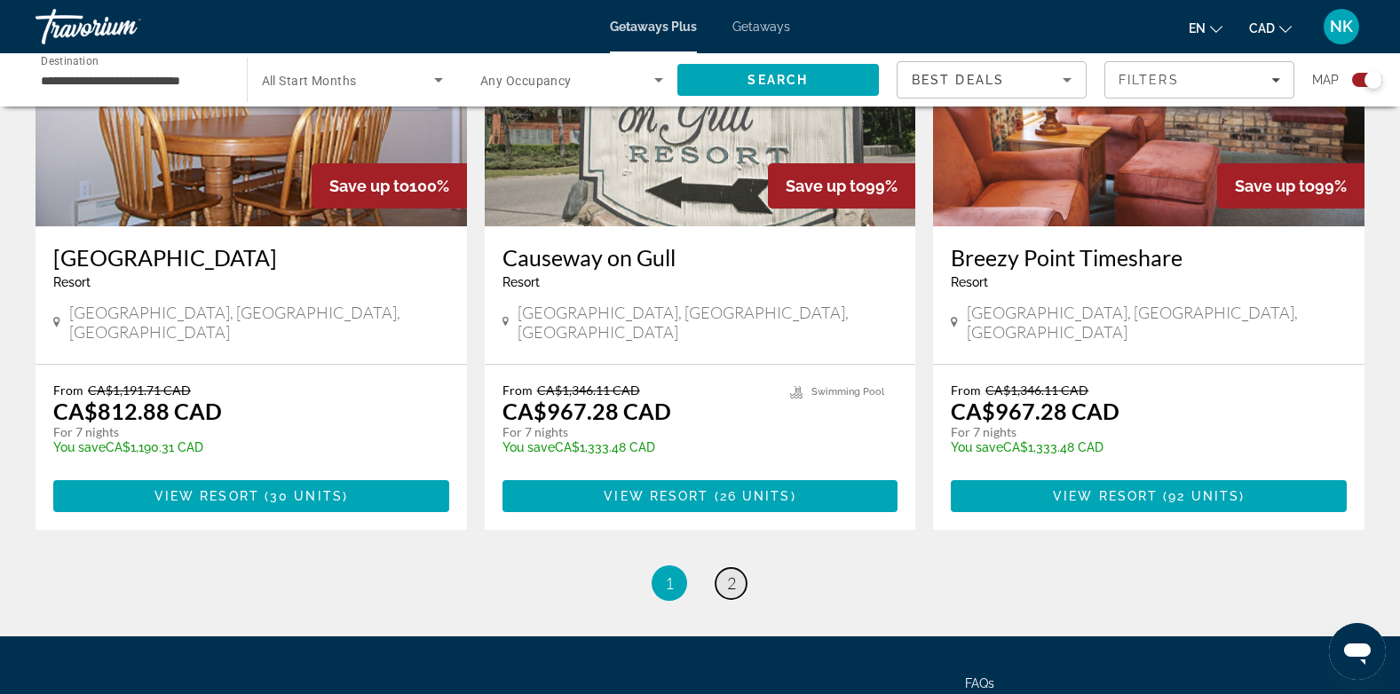
click at [729, 574] on span "2" at bounding box center [731, 584] width 9 height 20
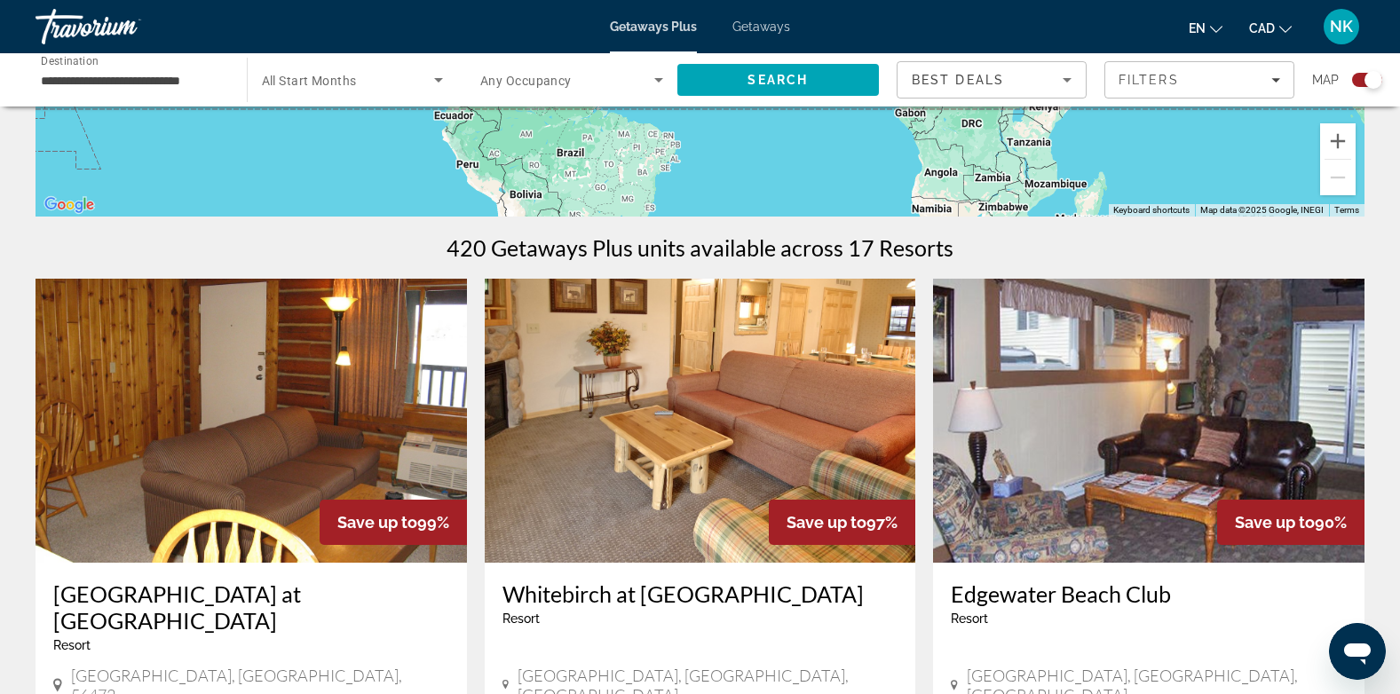
scroll to position [469, 0]
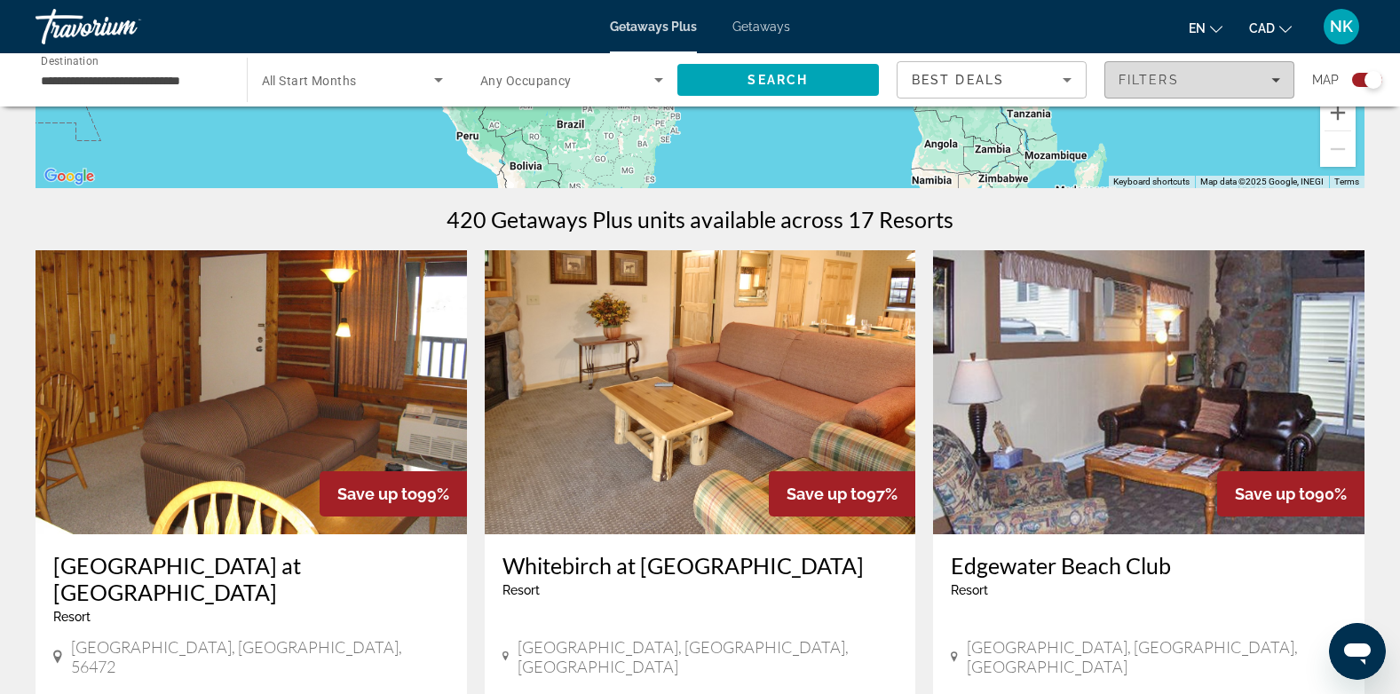
click at [1218, 74] on div "Filters" at bounding box center [1200, 80] width 162 height 14
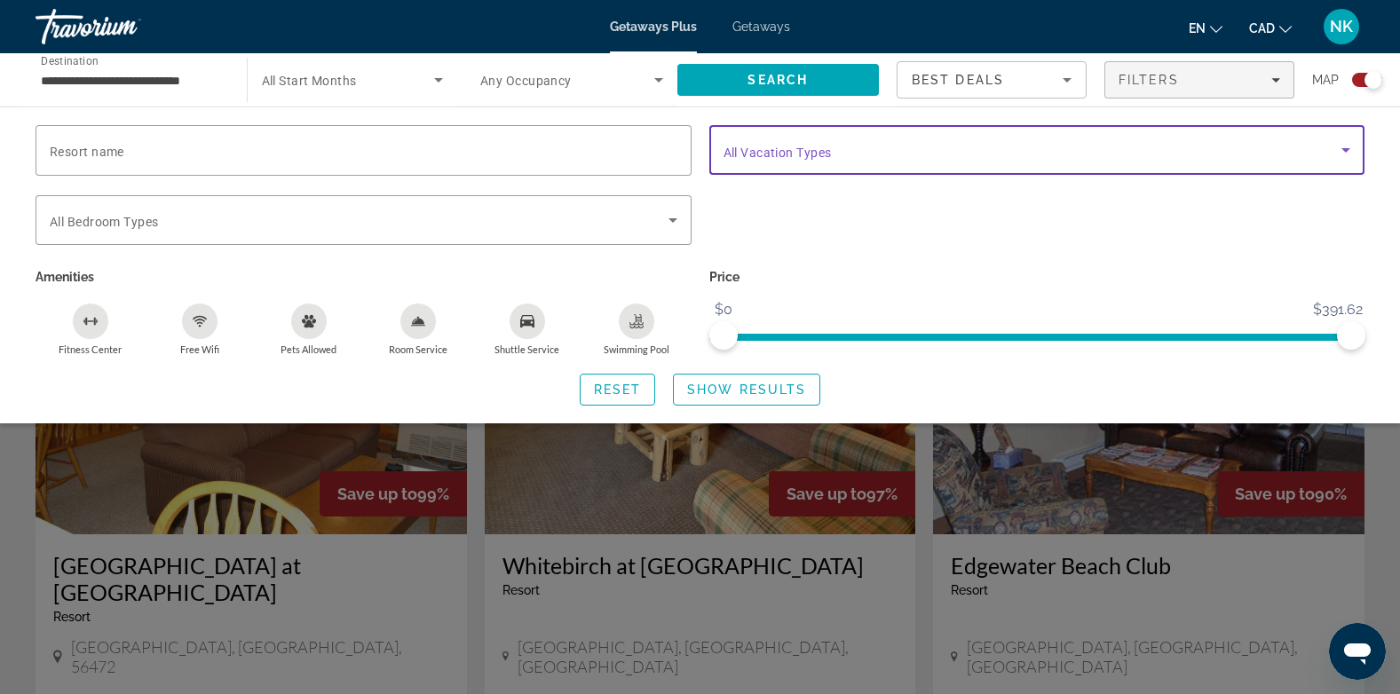
click at [1186, 144] on span "Search widget" at bounding box center [1033, 149] width 619 height 21
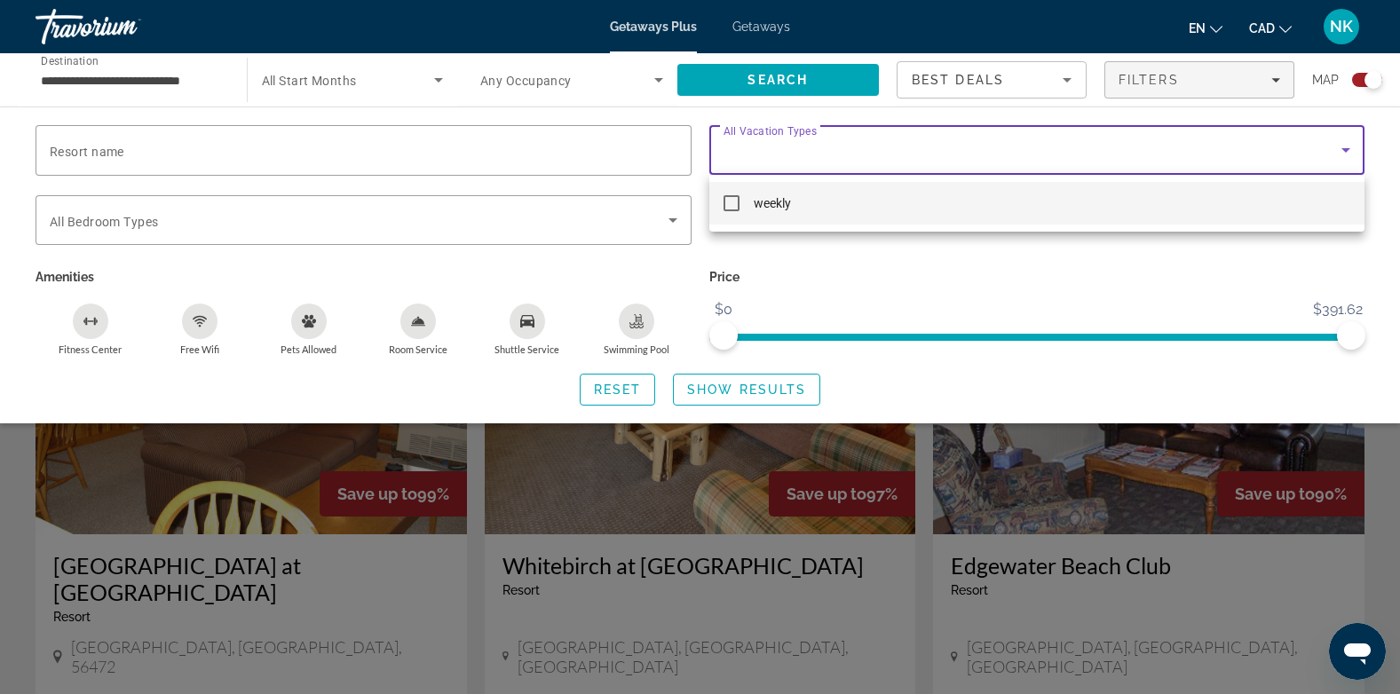
click at [1186, 144] on div at bounding box center [700, 347] width 1400 height 694
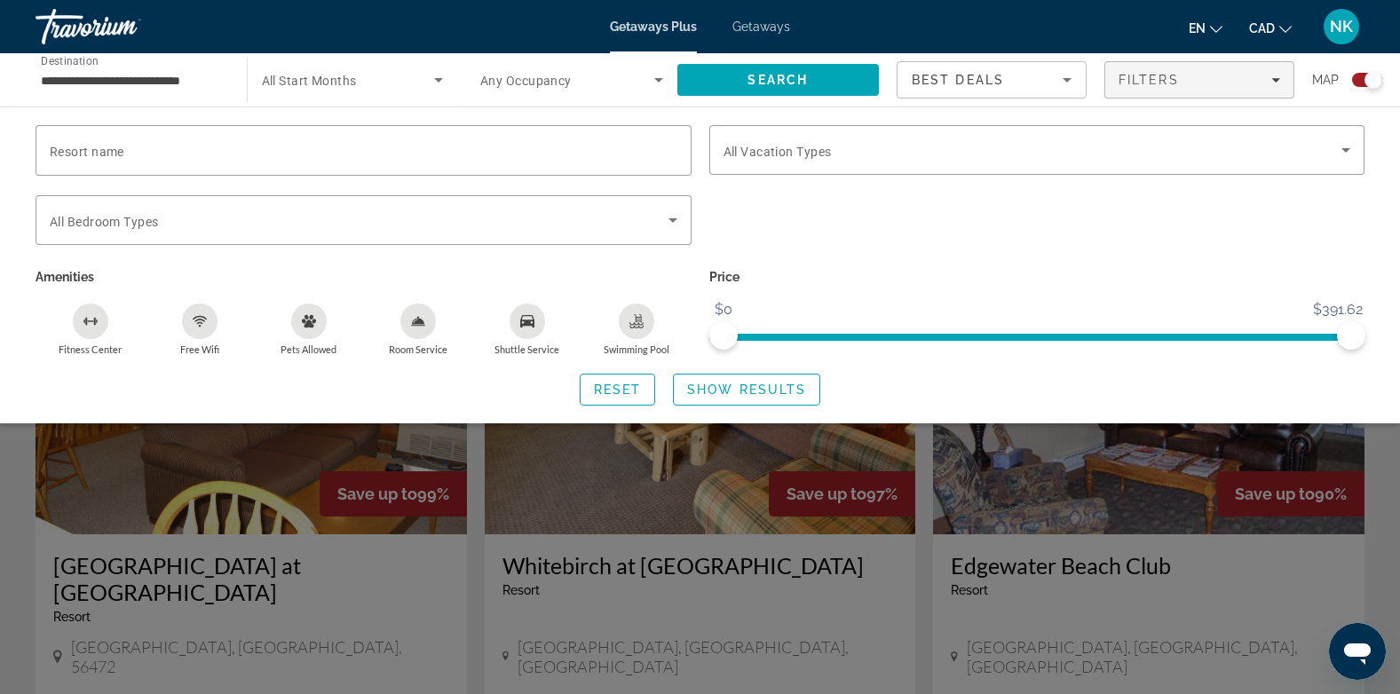
click at [1334, 573] on div "Search widget" at bounding box center [700, 480] width 1400 height 428
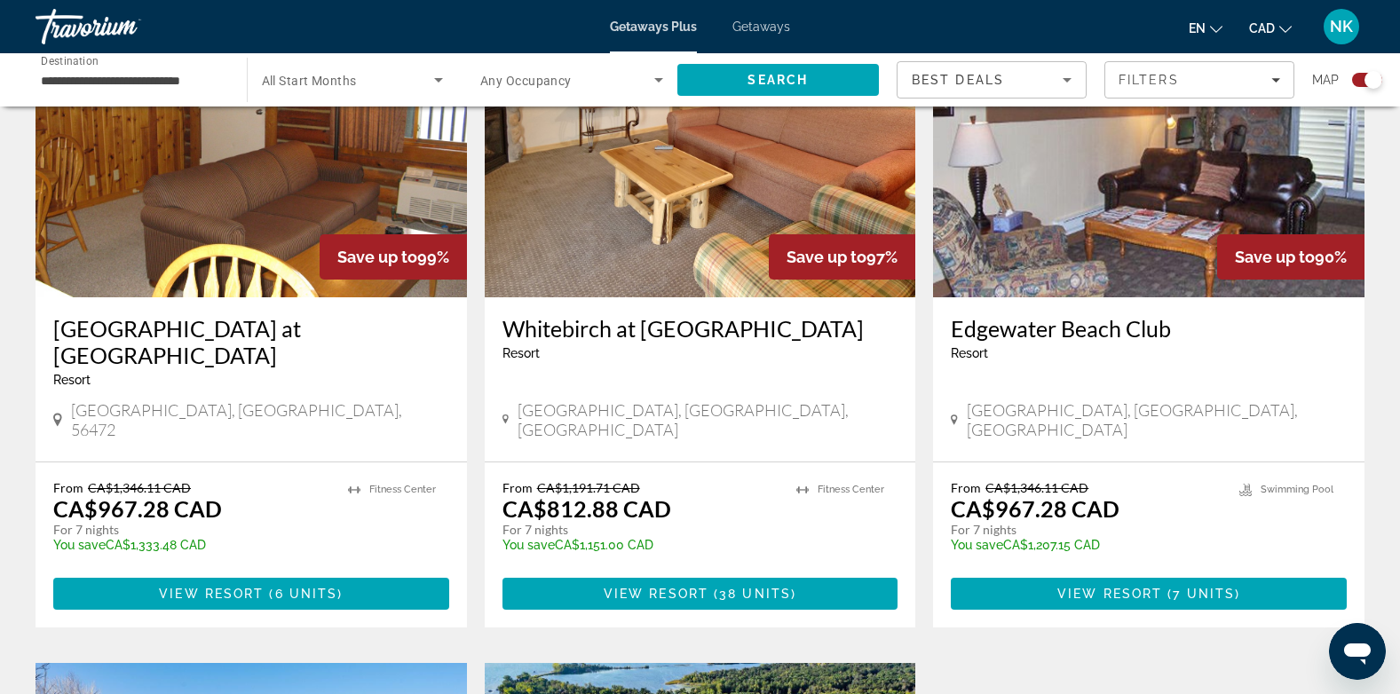
scroll to position [0, 0]
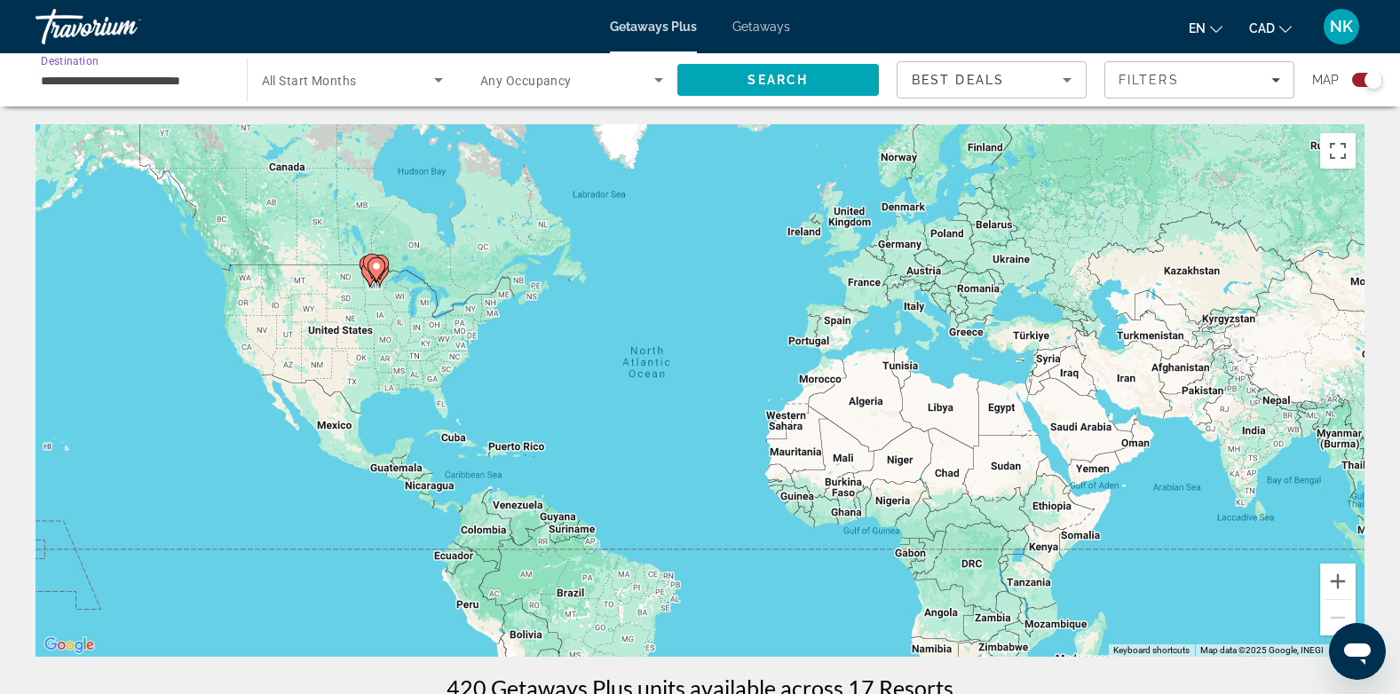
click at [194, 80] on input "**********" at bounding box center [132, 80] width 183 height 21
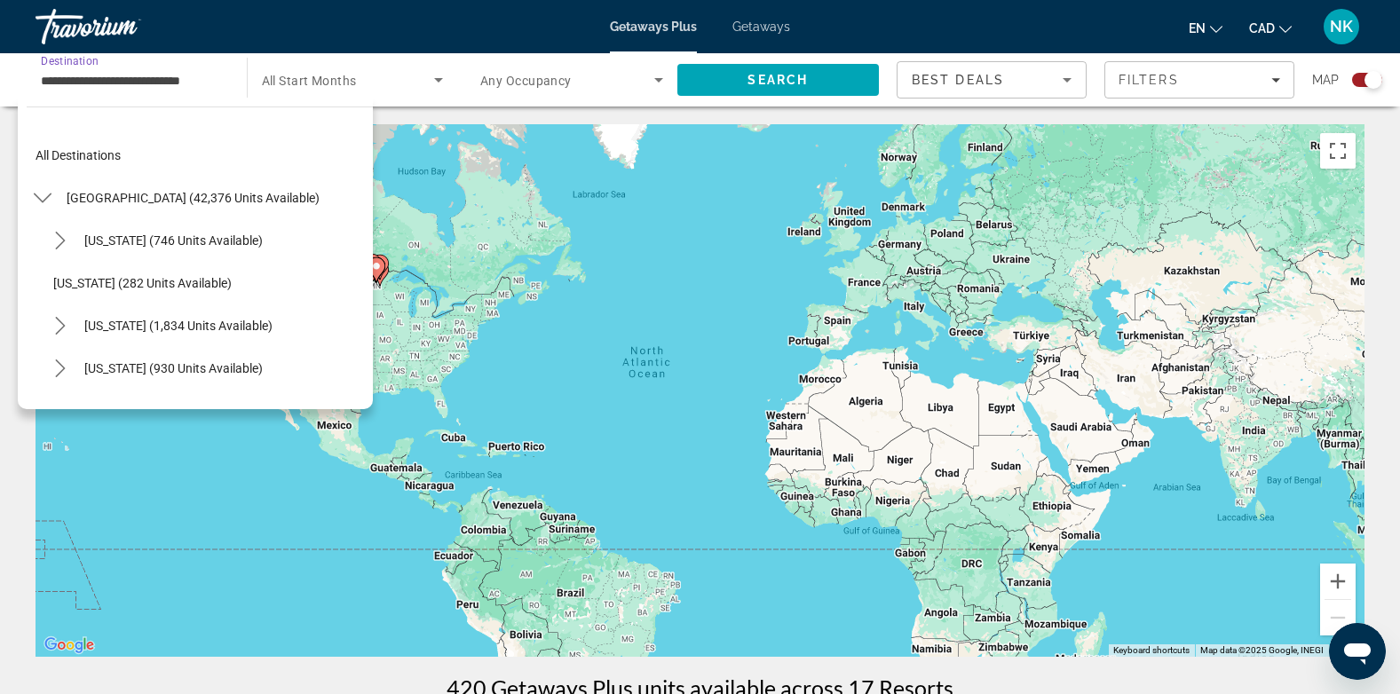
scroll to position [787, 0]
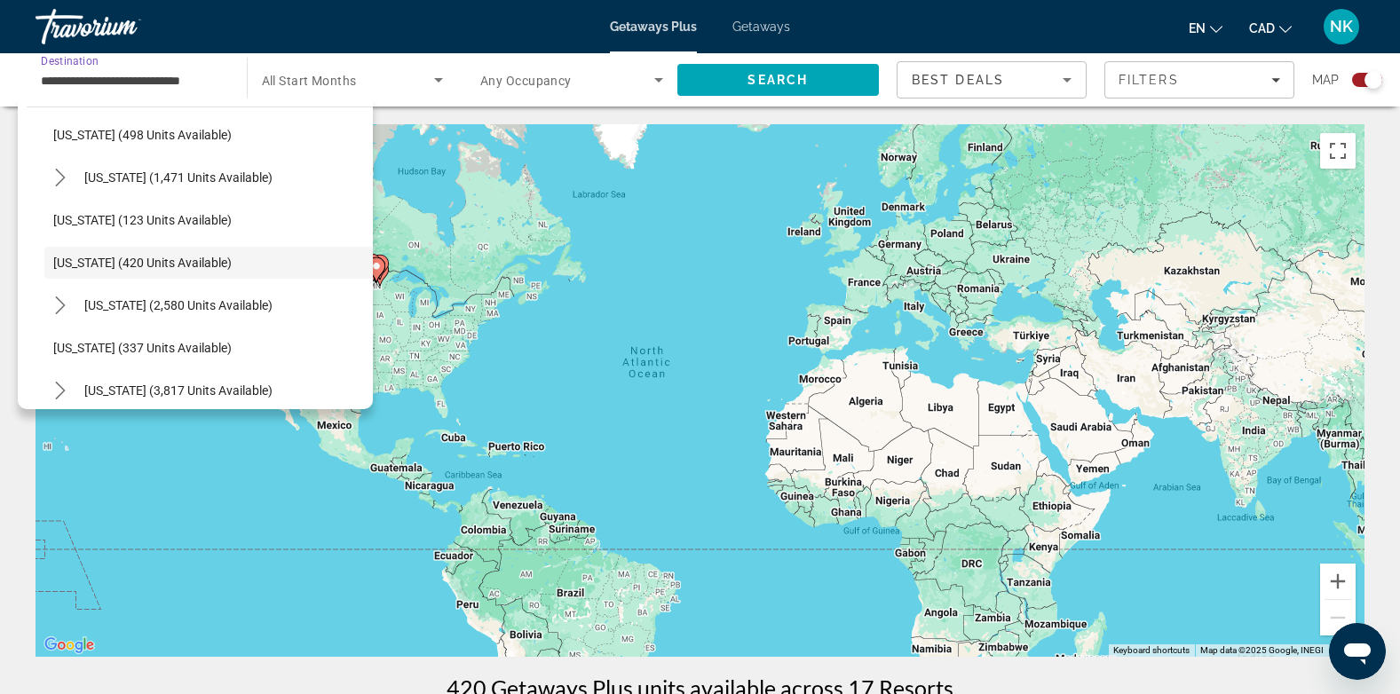
click at [194, 80] on input "**********" at bounding box center [132, 80] width 183 height 21
click at [480, 236] on div "To activate drag with keyboard, press Alt + Enter. Once in keyboard drag state,…" at bounding box center [700, 390] width 1329 height 533
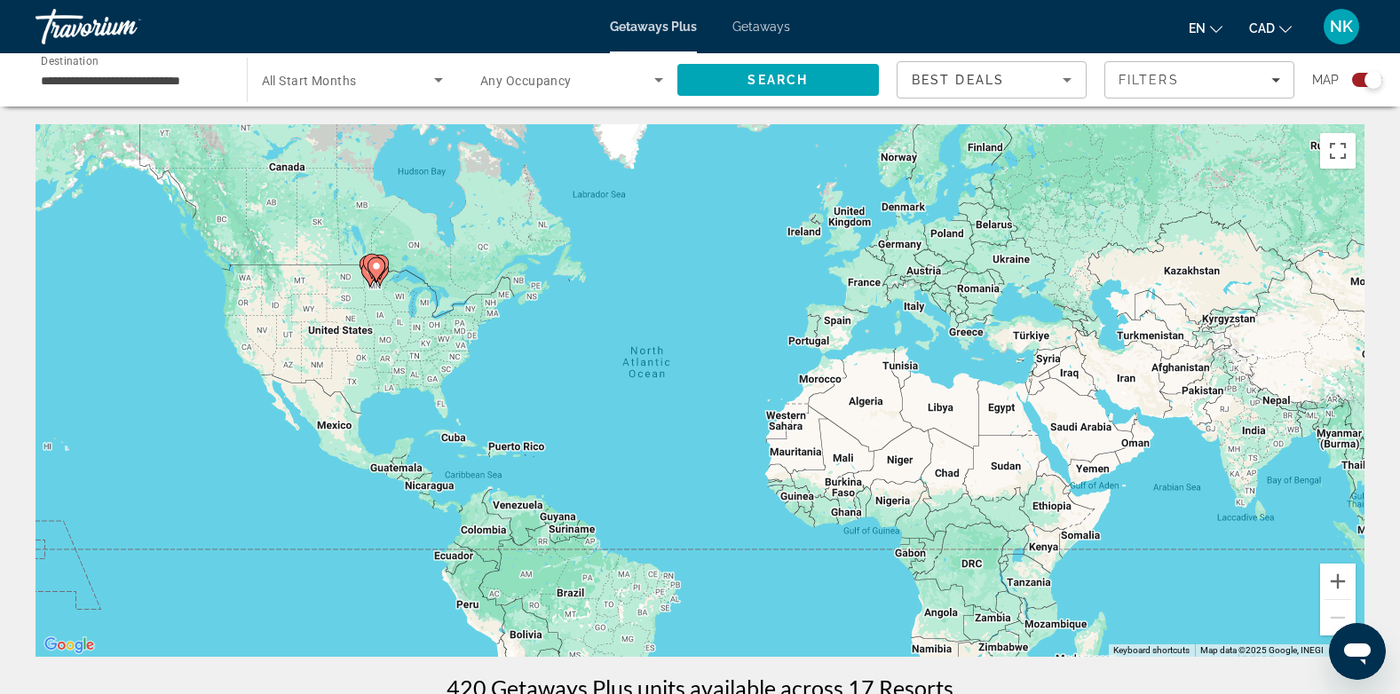
click at [376, 273] on icon "Main content" at bounding box center [376, 269] width 16 height 23
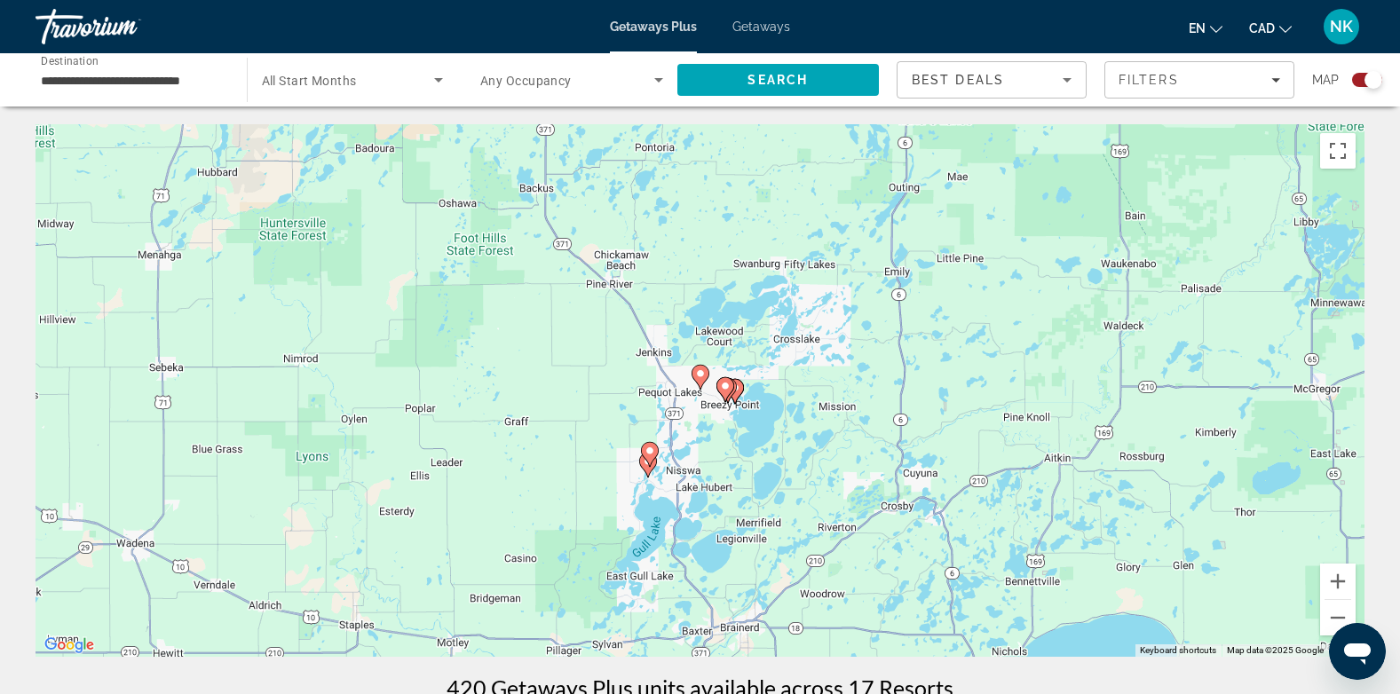
click at [650, 454] on image "Main content" at bounding box center [650, 451] width 11 height 11
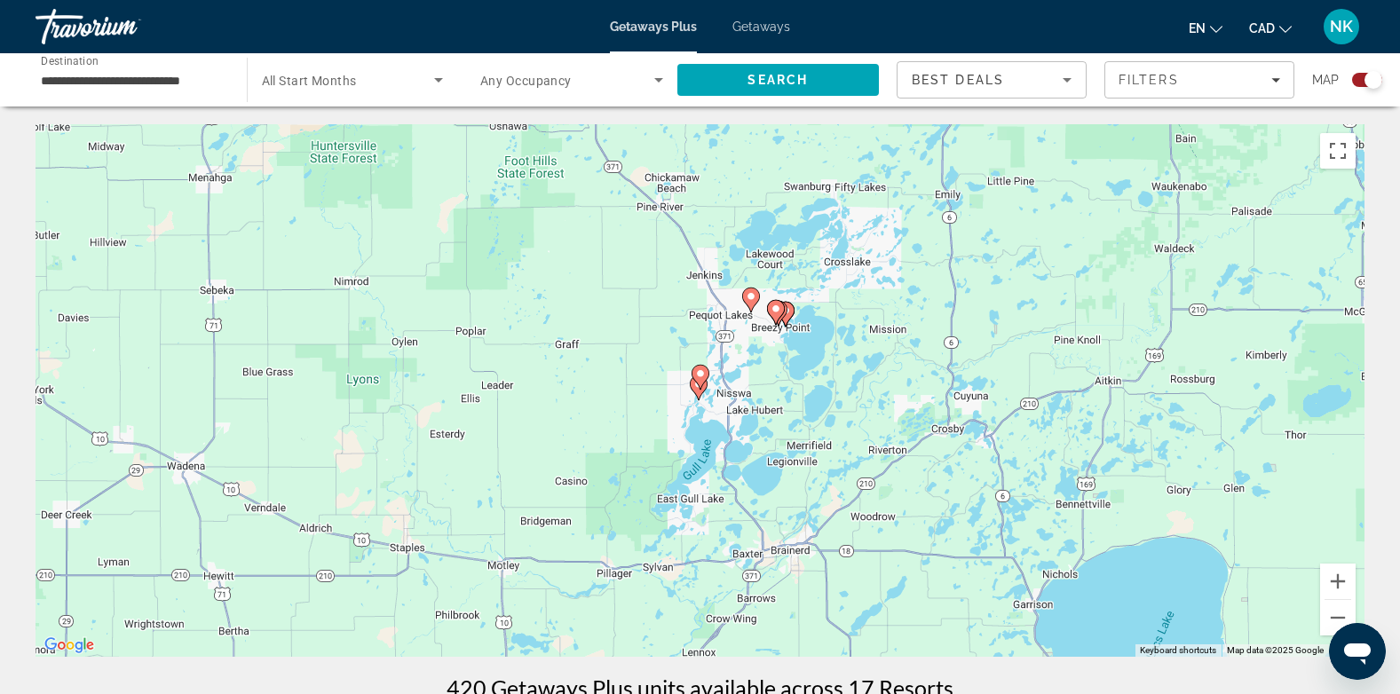
click at [700, 371] on image "Main content" at bounding box center [700, 373] width 11 height 11
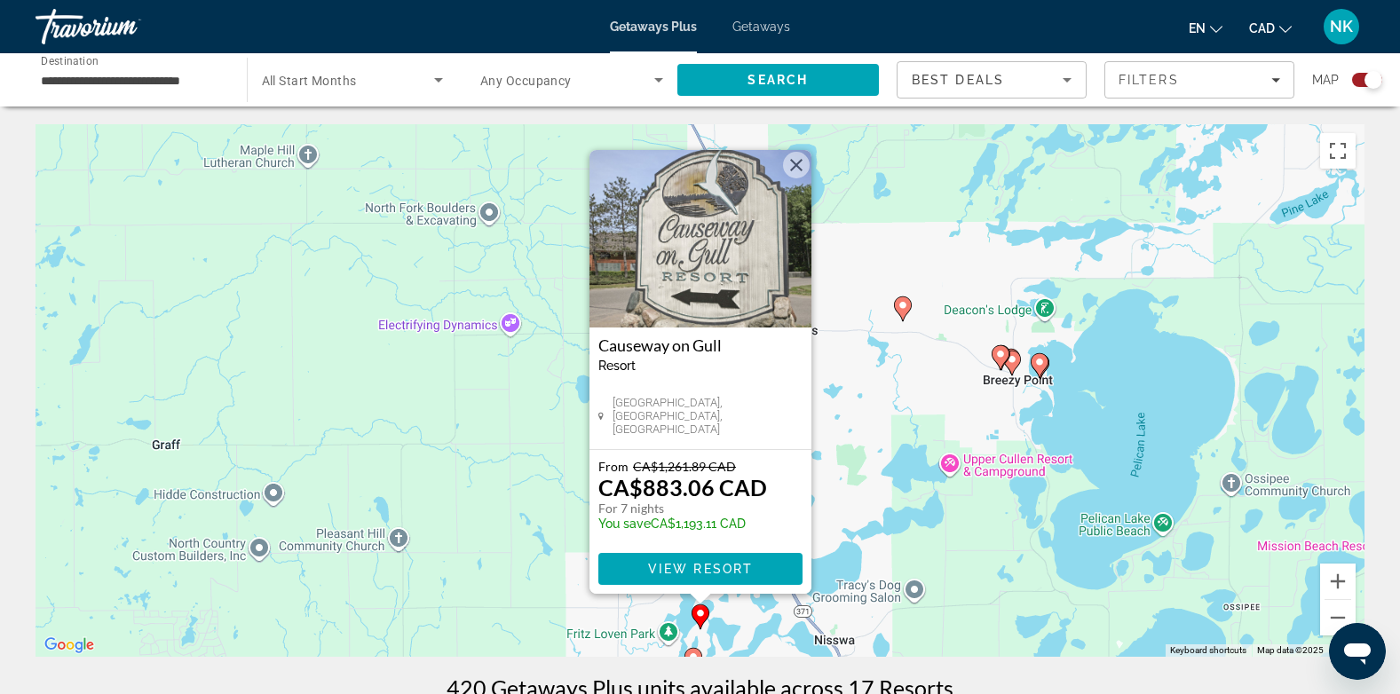
click at [712, 312] on img "Main content" at bounding box center [700, 239] width 222 height 178
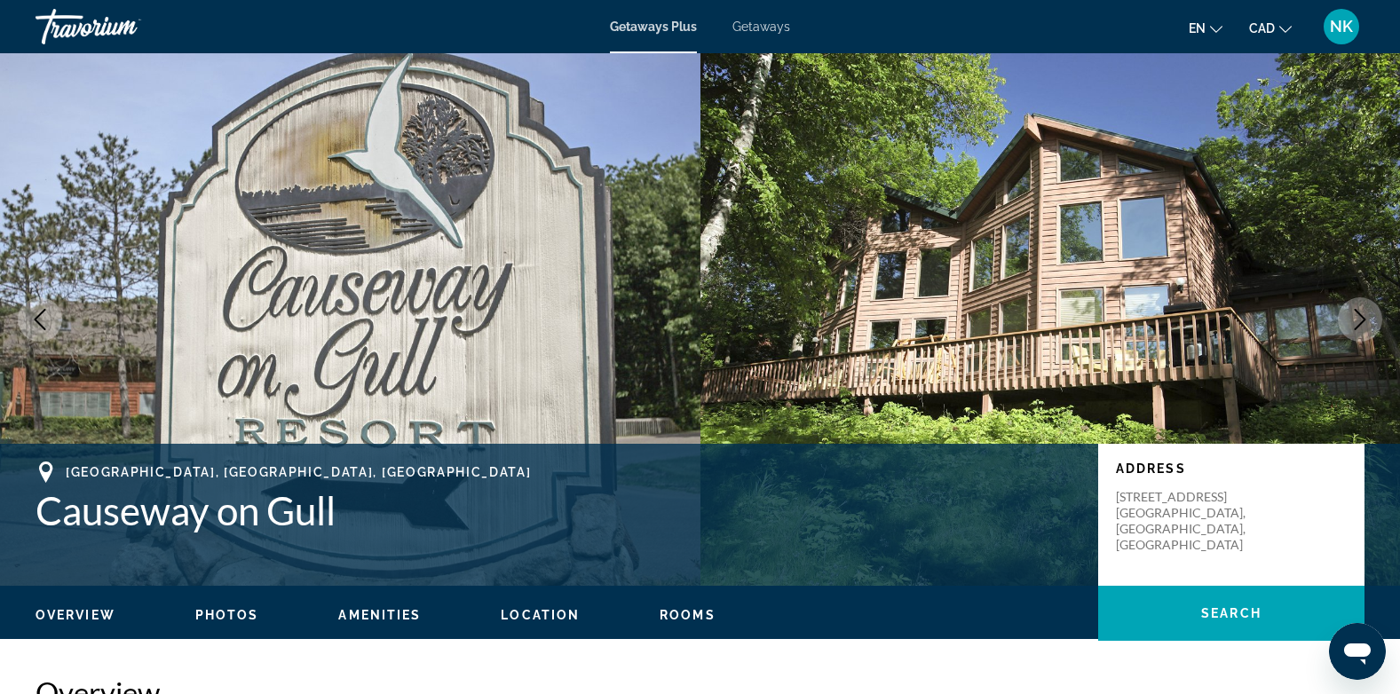
click at [759, 36] on div "Getaways Plus Getaways en English Español Français Italiano Português русский C…" at bounding box center [700, 27] width 1400 height 46
click at [753, 28] on span "Getaways" at bounding box center [761, 27] width 58 height 14
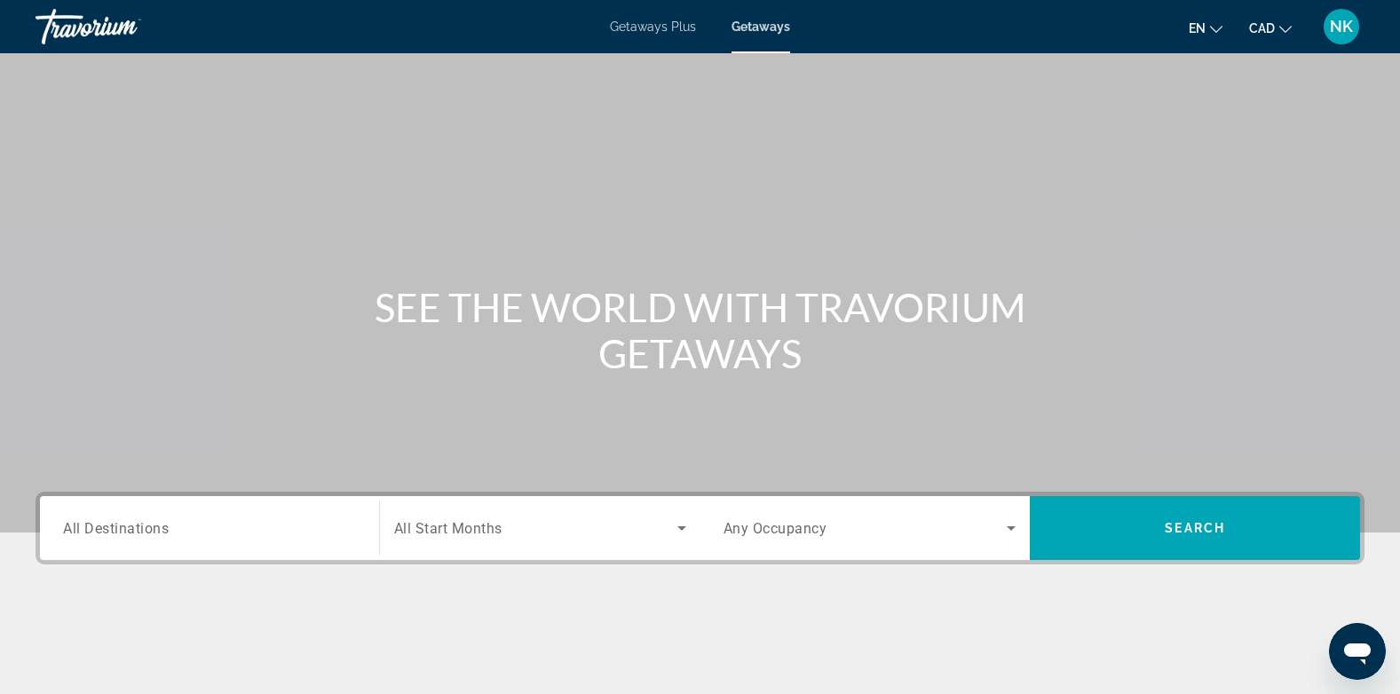
click at [204, 539] on div "Search widget" at bounding box center [209, 528] width 293 height 51
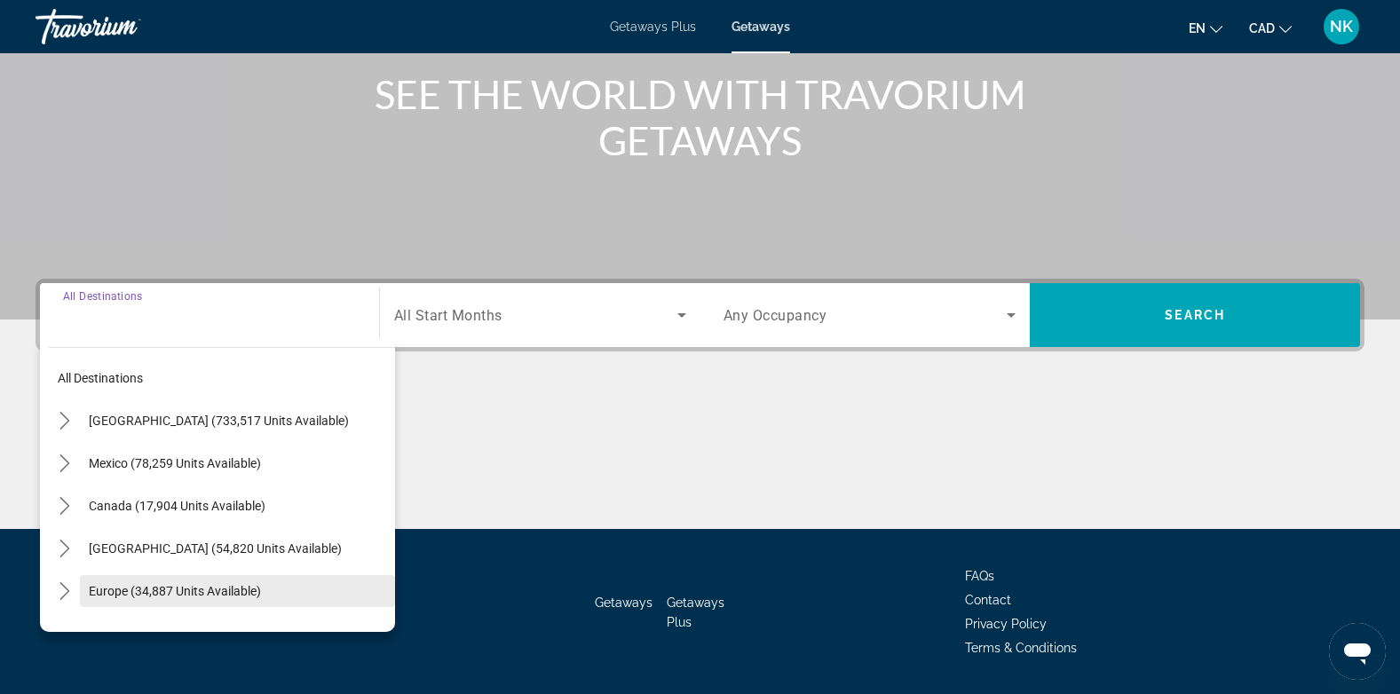
scroll to position [265, 0]
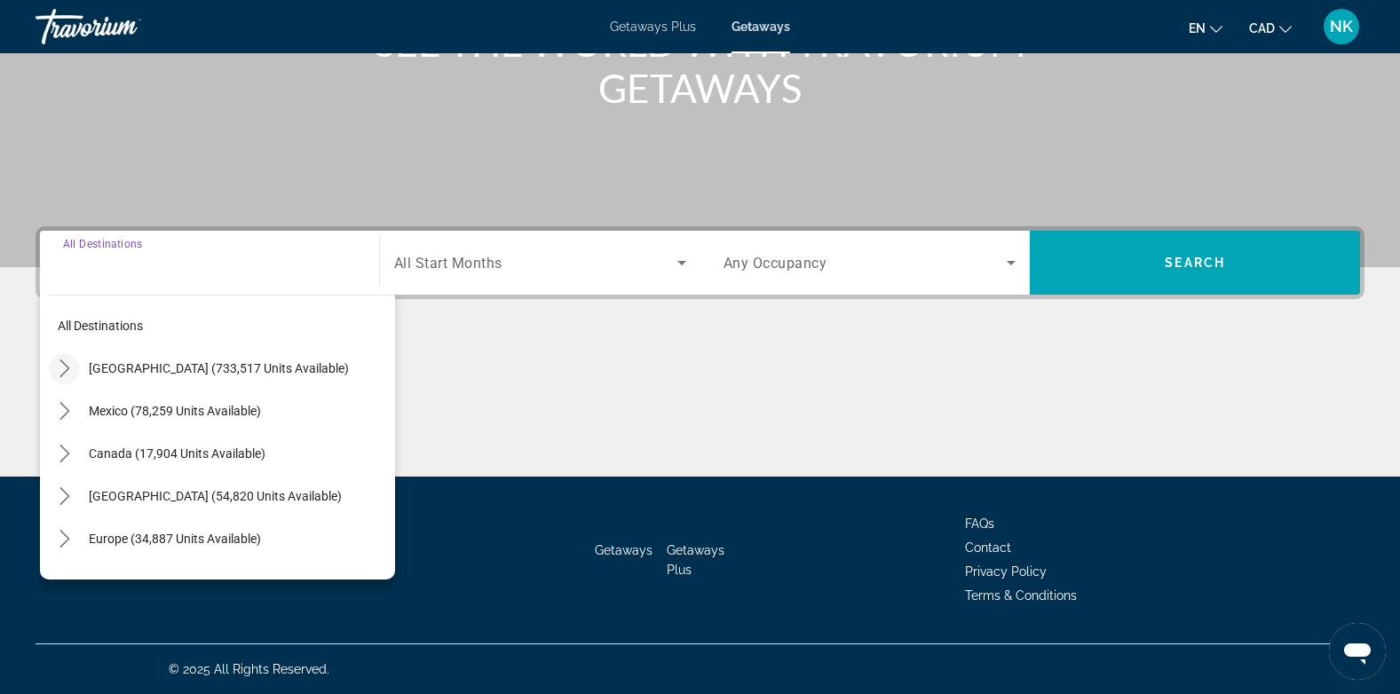
click at [61, 363] on icon "Toggle United States (733,517 units available) submenu" at bounding box center [65, 369] width 18 height 18
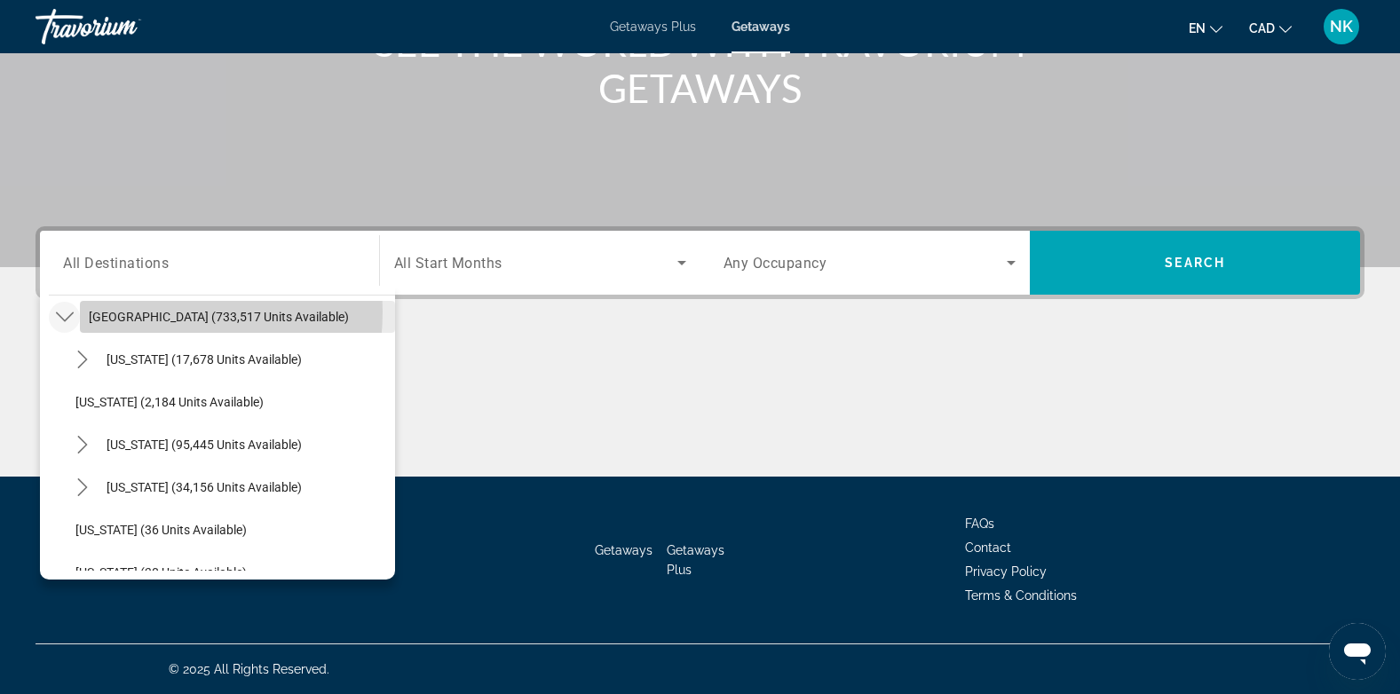
click at [131, 312] on span "[GEOGRAPHIC_DATA] (733,517 units available)" at bounding box center [219, 317] width 260 height 14
type input "**********"
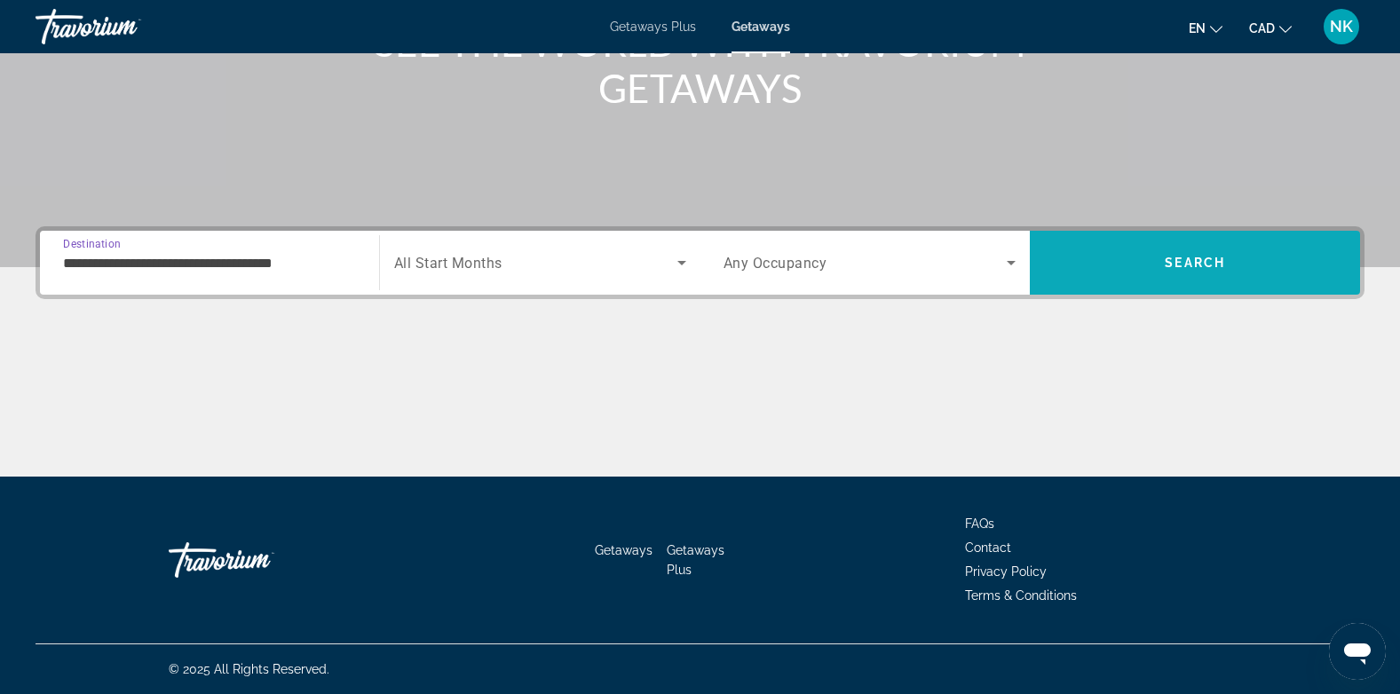
click at [1183, 260] on span "Search" at bounding box center [1195, 263] width 60 height 14
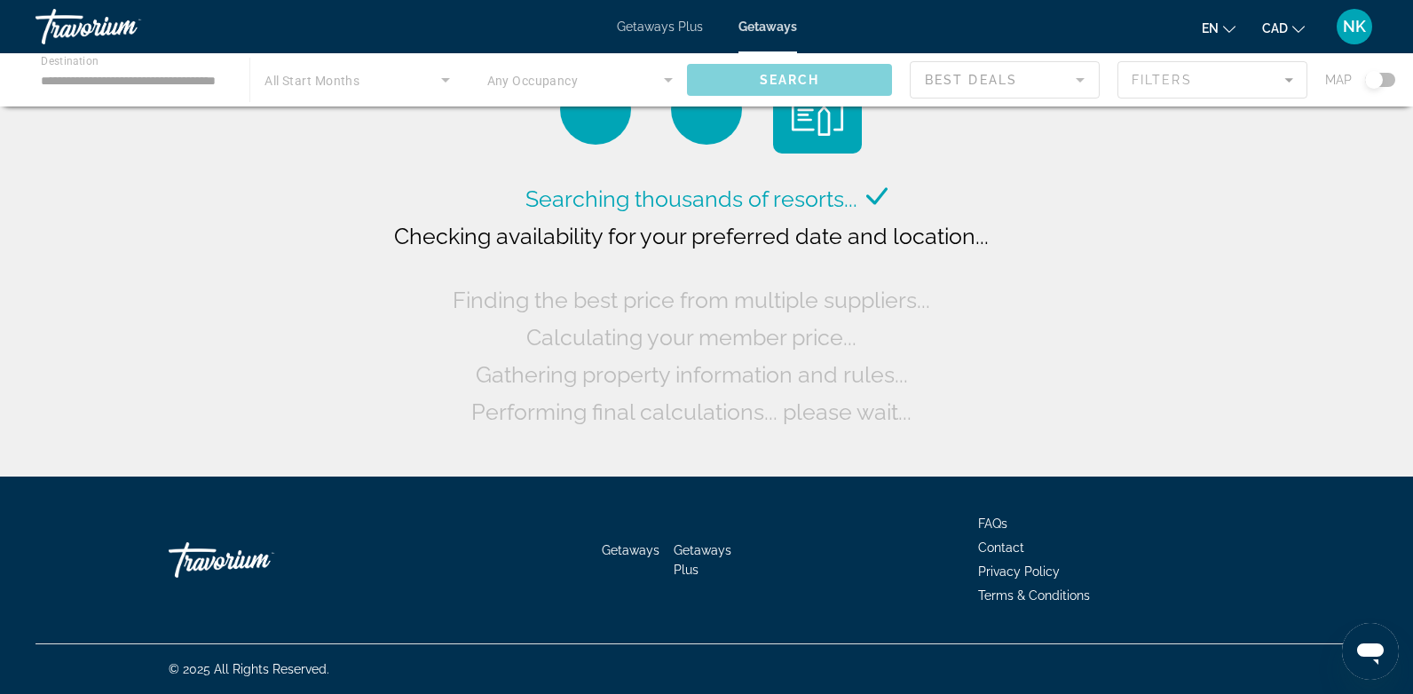
click at [1374, 76] on div "Main content" at bounding box center [706, 79] width 1413 height 53
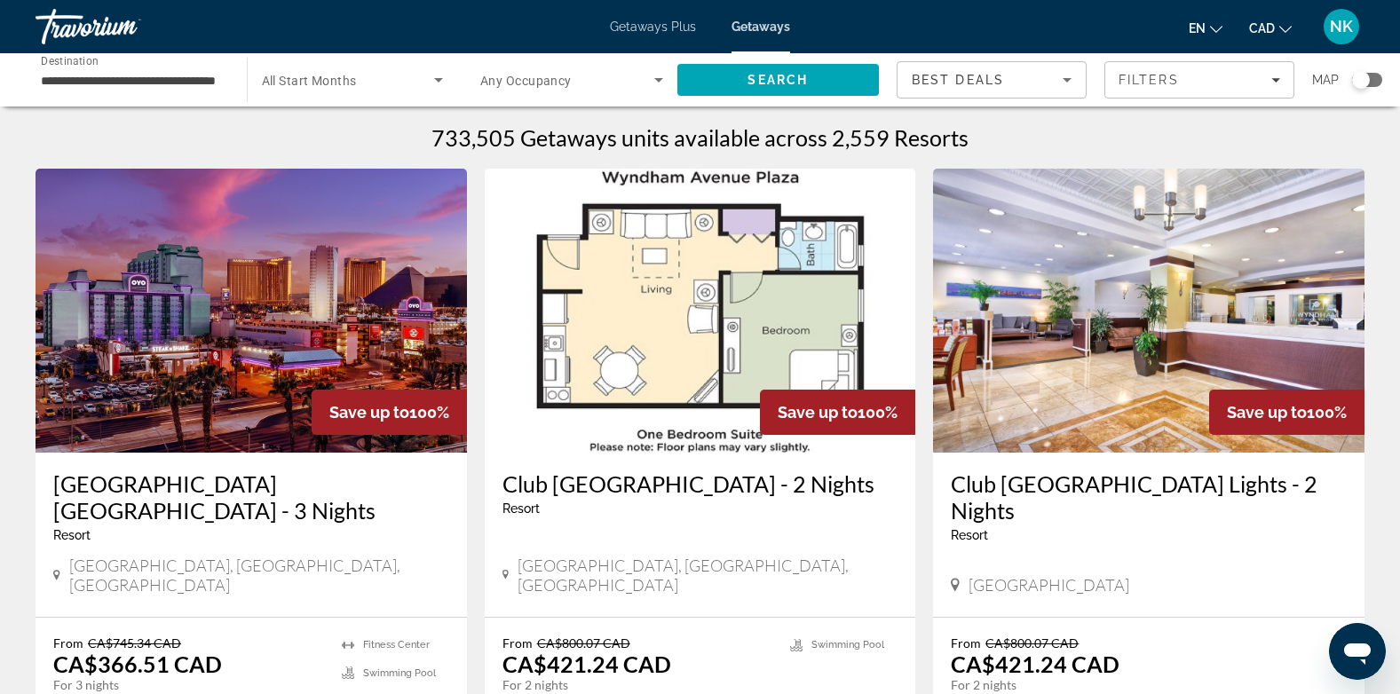
click at [1355, 82] on div "Search widget" at bounding box center [1361, 80] width 18 height 18
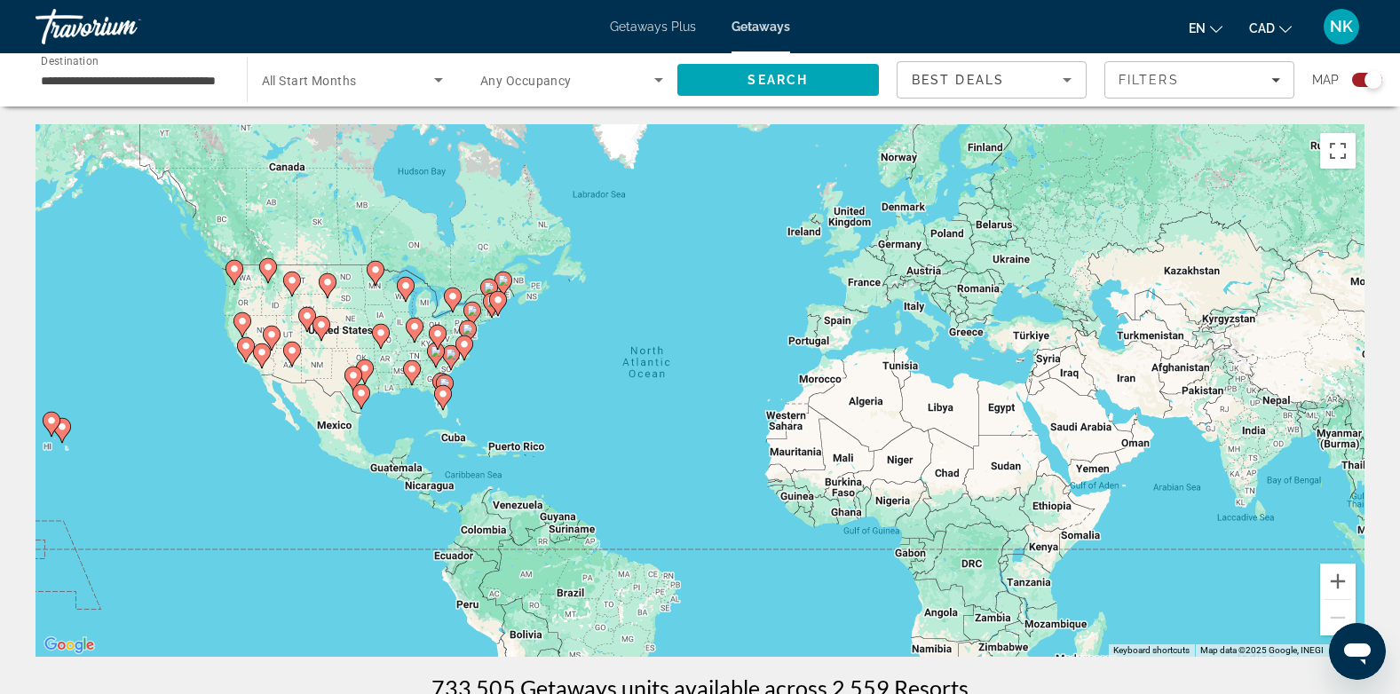
click at [367, 293] on div "To activate drag with keyboard, press Alt + Enter. Once in keyboard drag state,…" at bounding box center [700, 390] width 1329 height 533
click at [376, 293] on div "To activate drag with keyboard, press Alt + Enter. Once in keyboard drag state,…" at bounding box center [700, 390] width 1329 height 533
click at [375, 273] on image "Main content" at bounding box center [375, 270] width 11 height 11
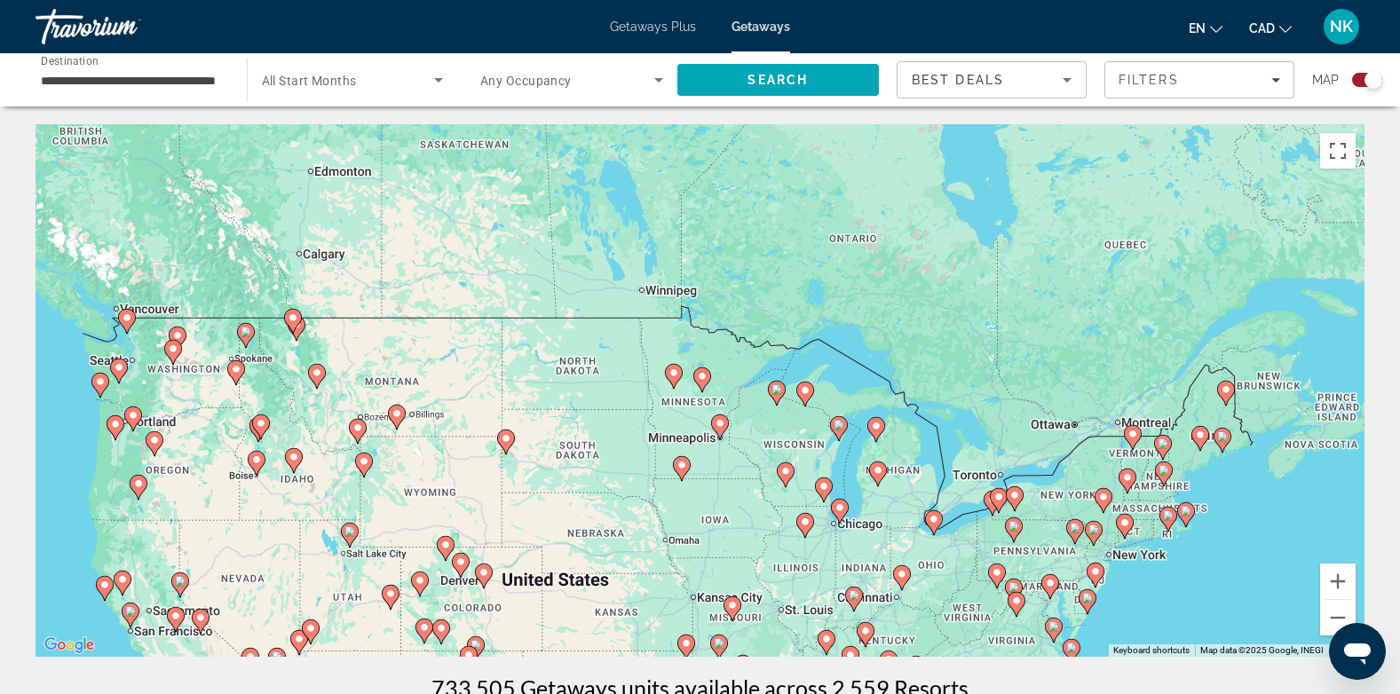
click at [676, 375] on image "Main content" at bounding box center [673, 373] width 11 height 11
type input "**********"
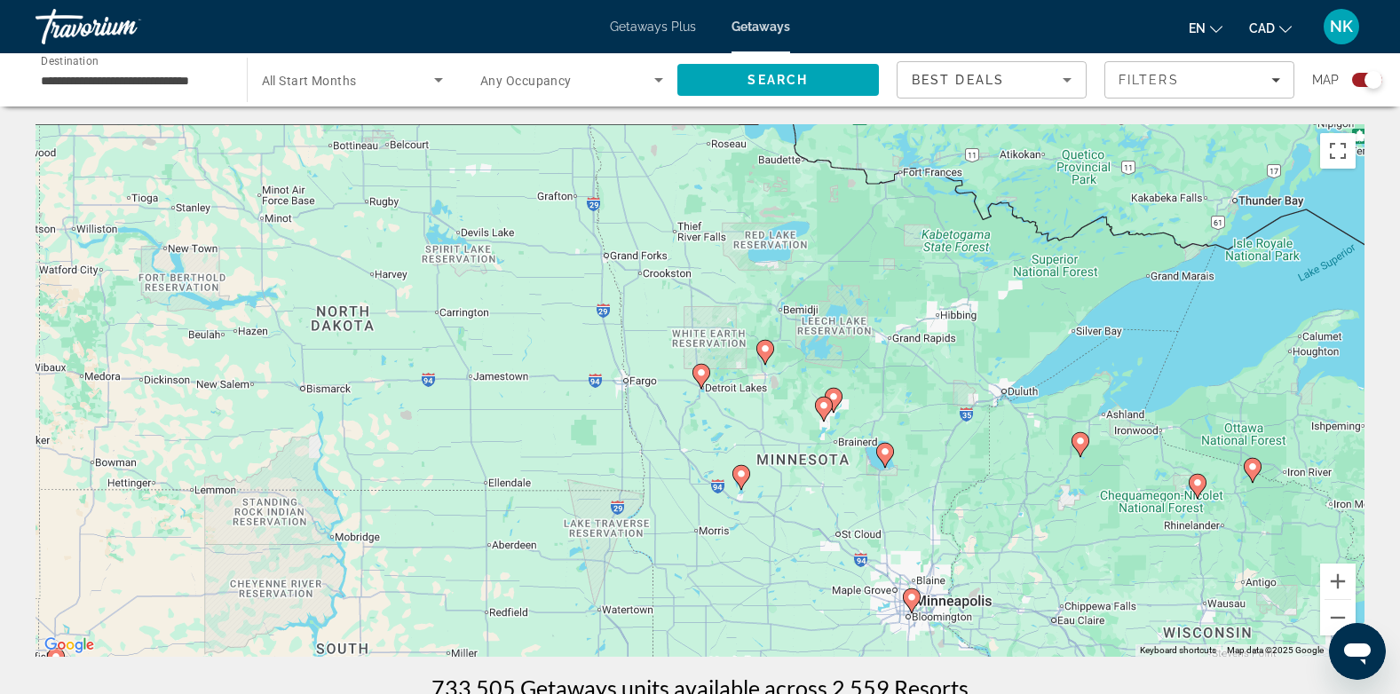
click at [138, 83] on input "**********" at bounding box center [132, 80] width 183 height 21
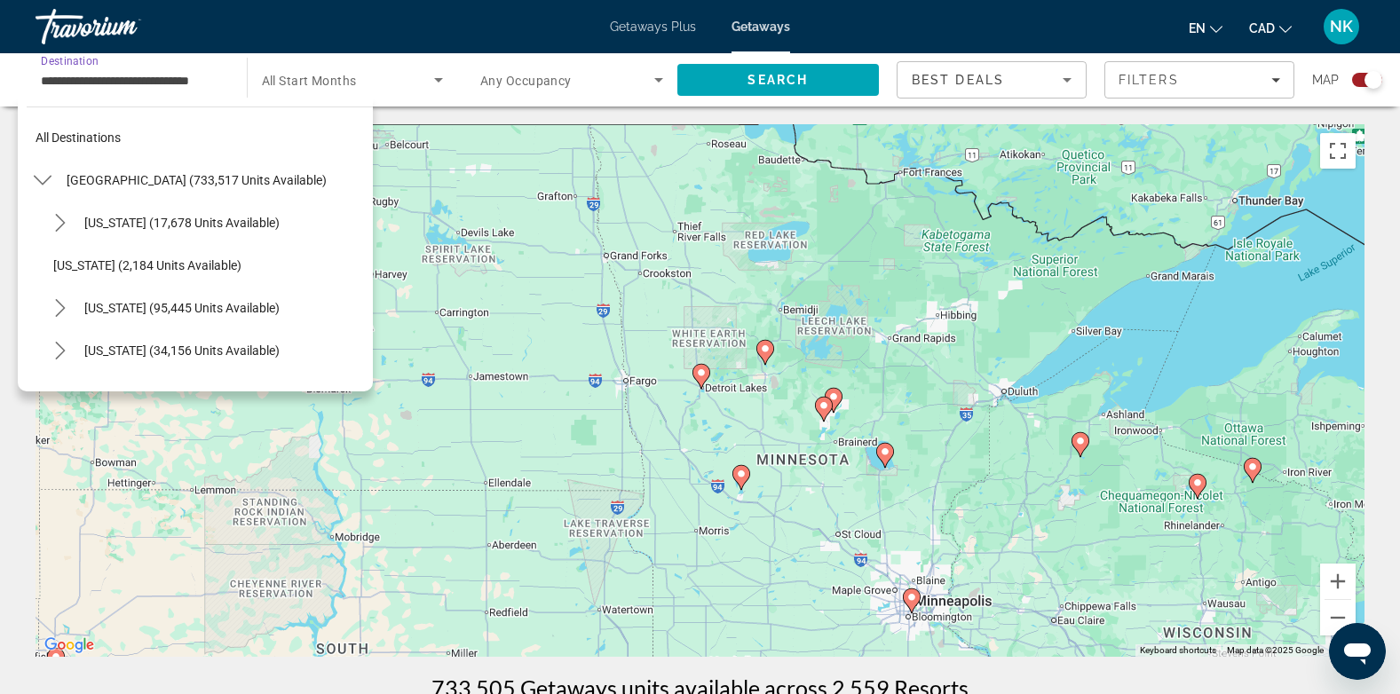
scroll to position [787, 0]
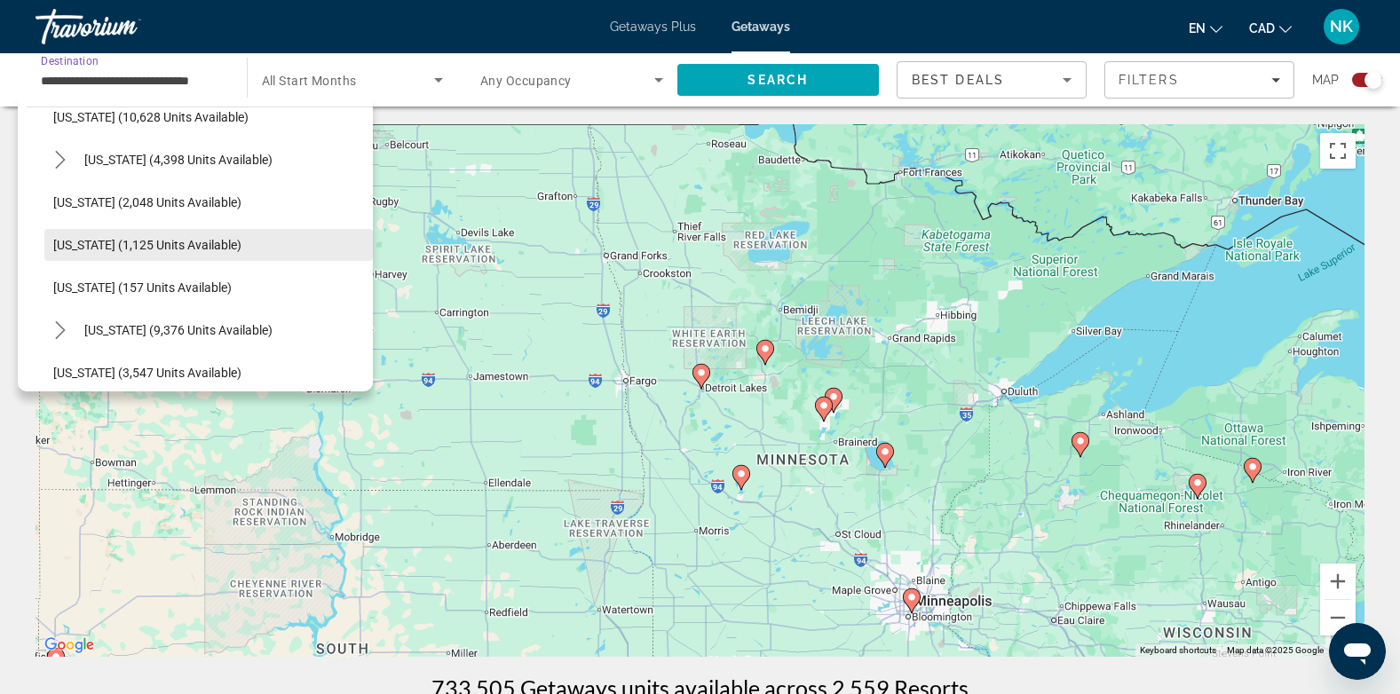
click at [152, 248] on span "[US_STATE] (1,125 units available)" at bounding box center [147, 245] width 188 height 14
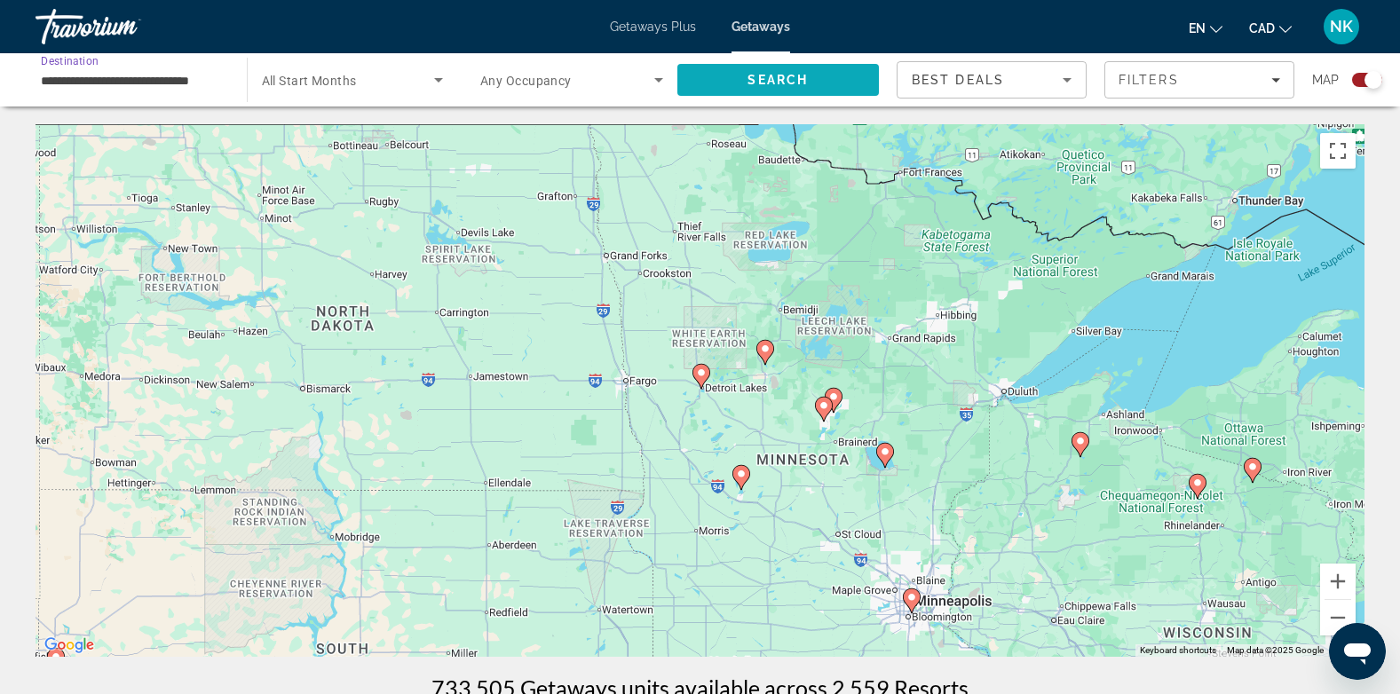
click at [839, 80] on span "Search" at bounding box center [778, 80] width 202 height 43
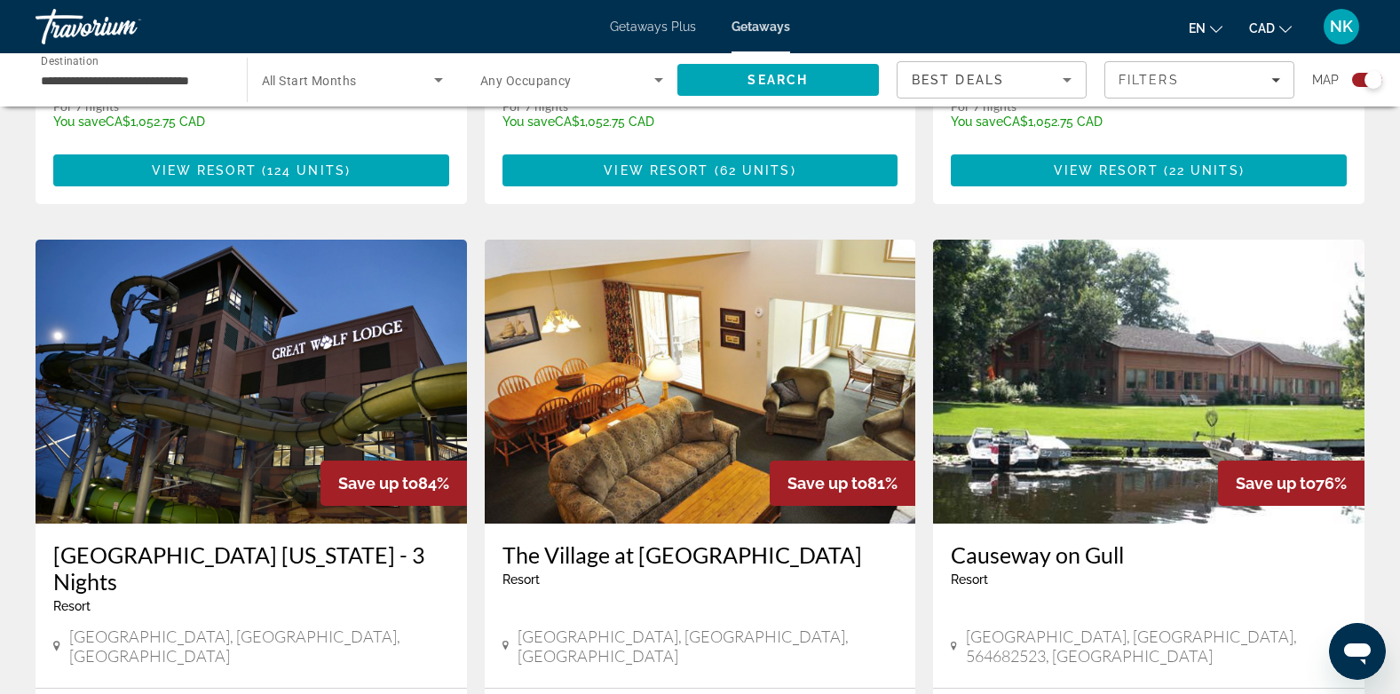
scroll to position [2432, 0]
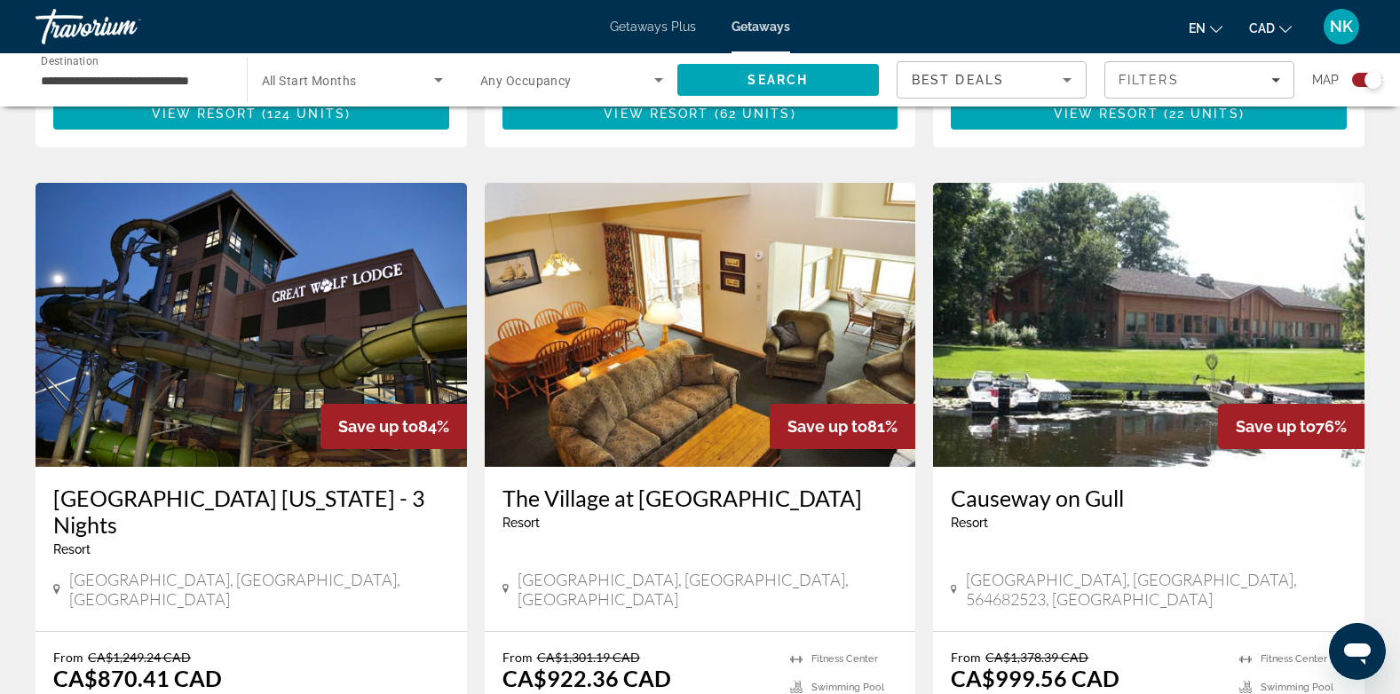
click at [253, 248] on img "Main content" at bounding box center [251, 325] width 431 height 284
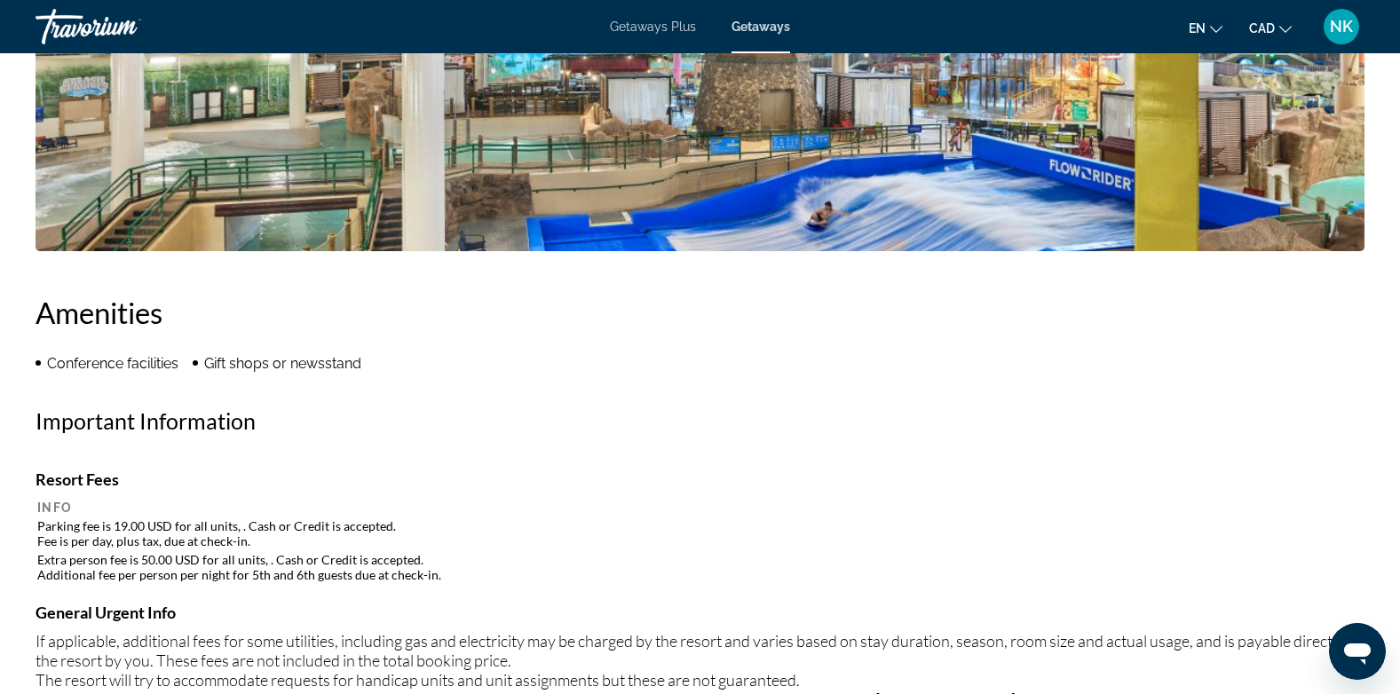
scroll to position [194, 0]
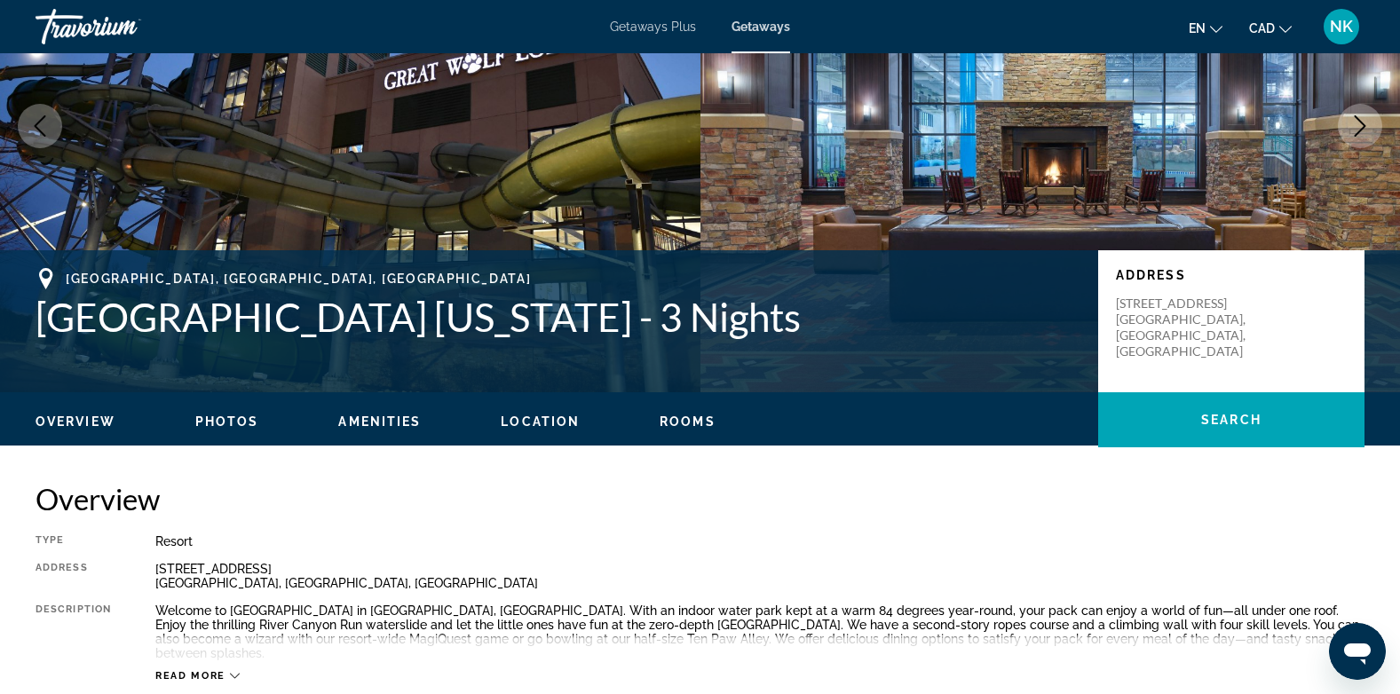
click at [696, 419] on span "Rooms" at bounding box center [688, 422] width 56 height 14
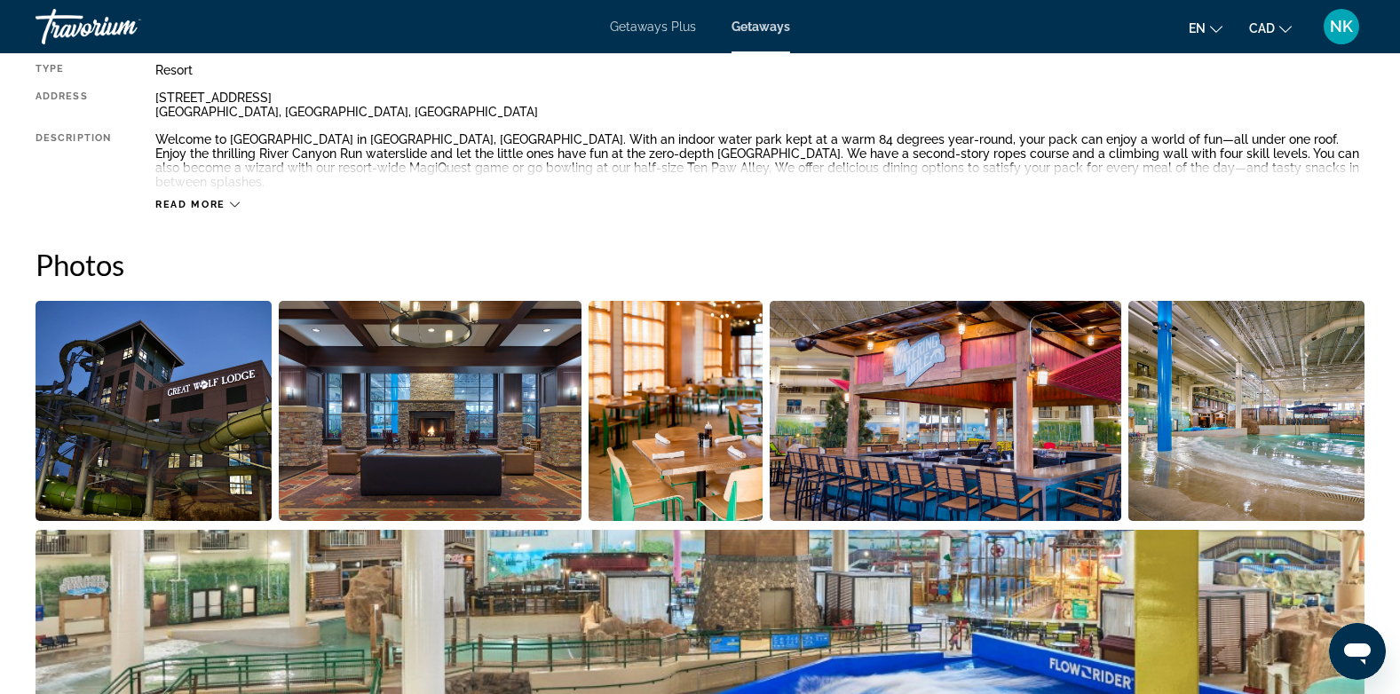
scroll to position [58, 0]
